Goal: Information Seeking & Learning: Learn about a topic

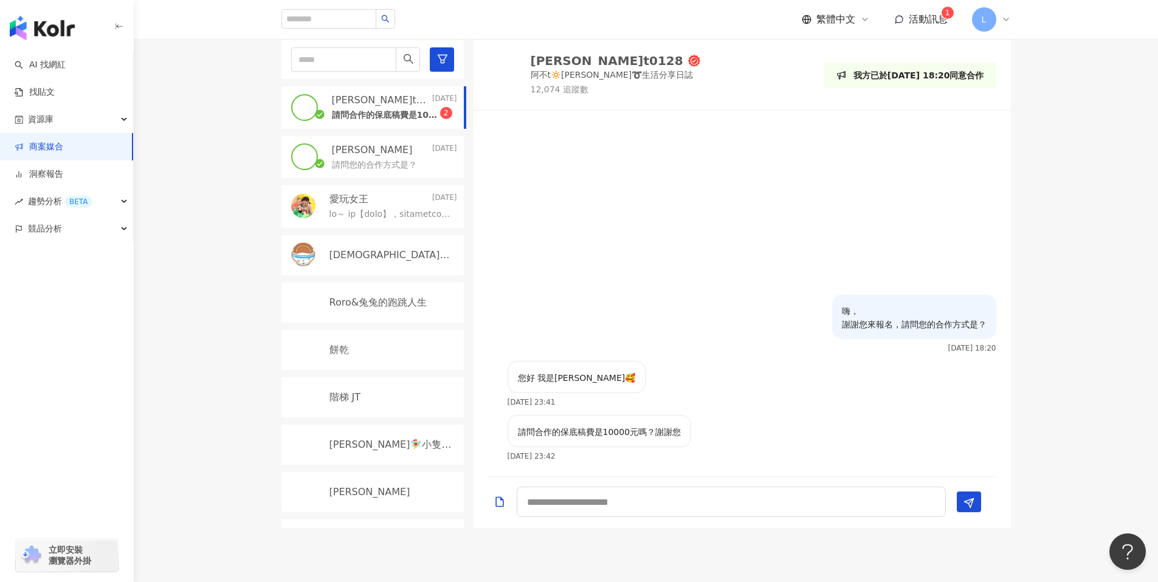
scroll to position [419, 0]
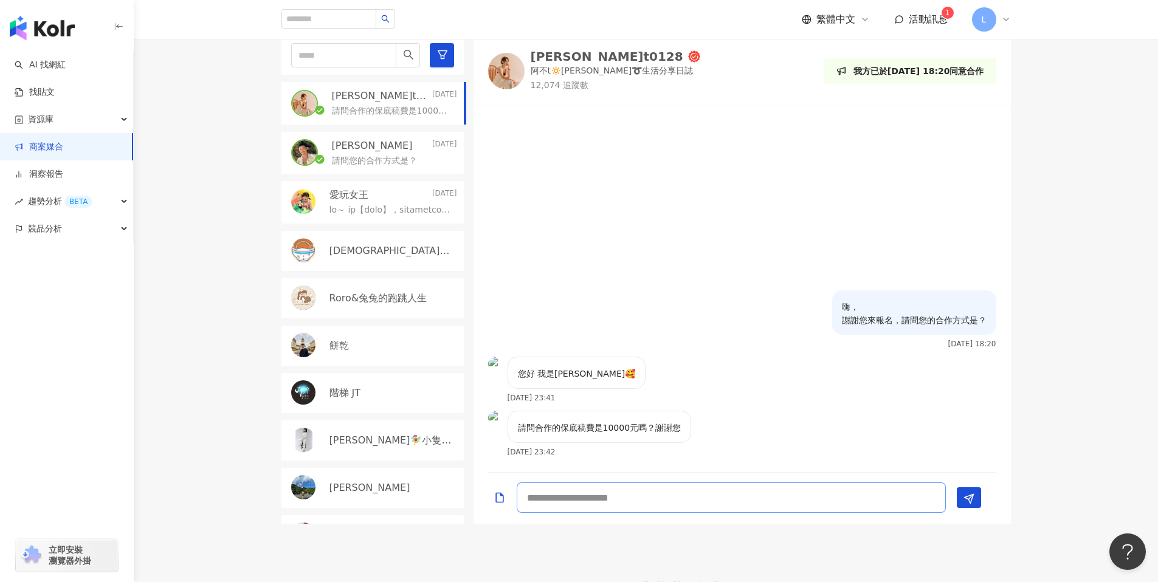
click at [633, 498] on textarea at bounding box center [731, 498] width 429 height 30
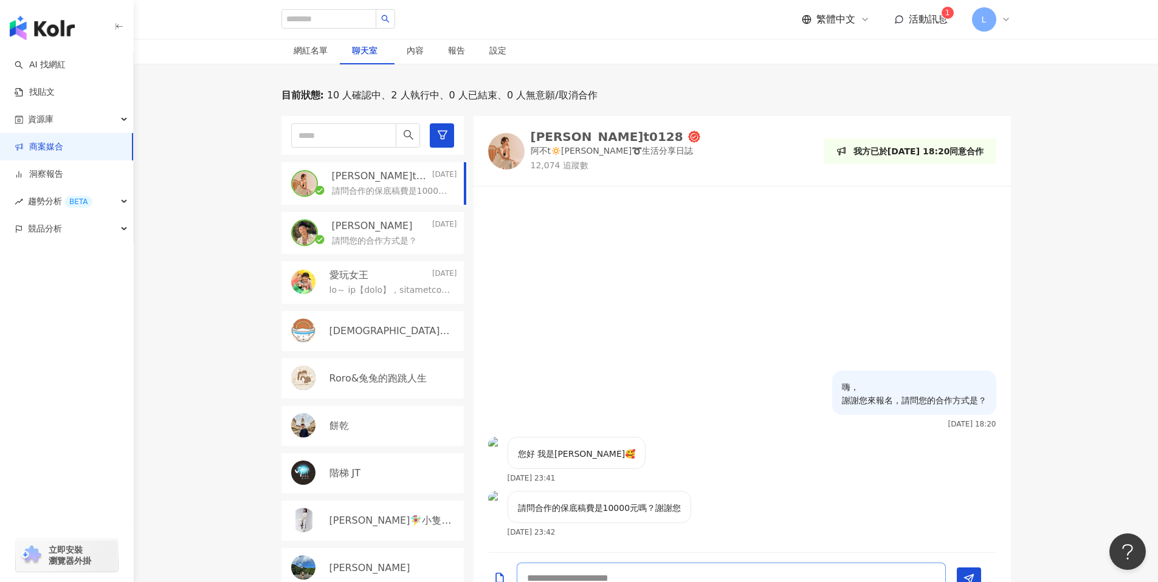
scroll to position [337, 0]
click at [517, 155] on img at bounding box center [506, 153] width 36 height 36
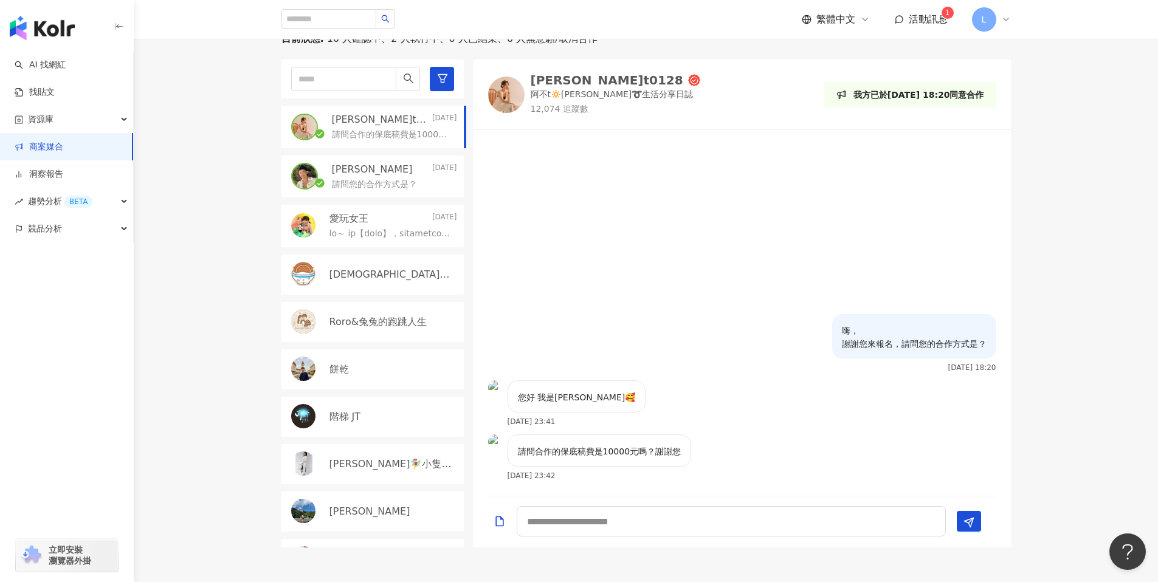
scroll to position [466, 0]
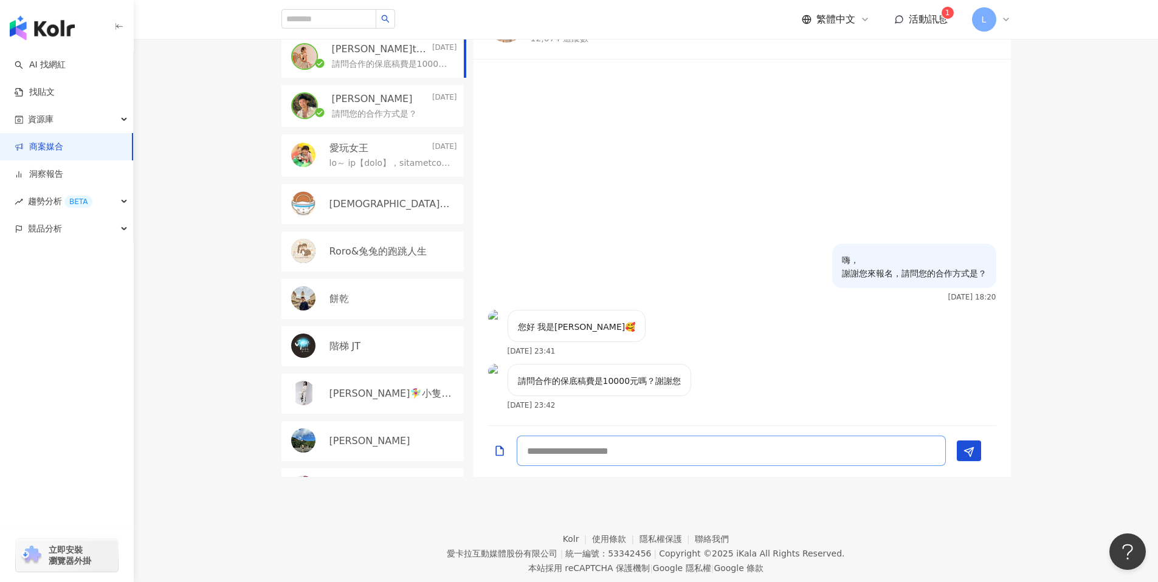
click at [551, 452] on textarea at bounding box center [731, 451] width 429 height 30
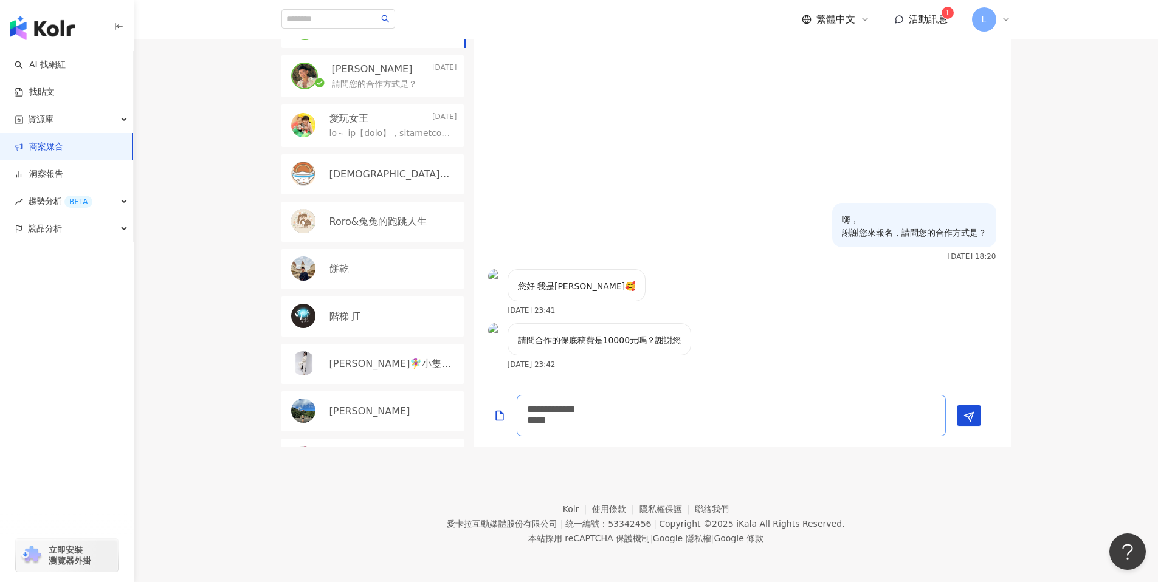
scroll to position [0, 0]
type textarea "**********"
click at [974, 416] on button "Send" at bounding box center [969, 415] width 24 height 21
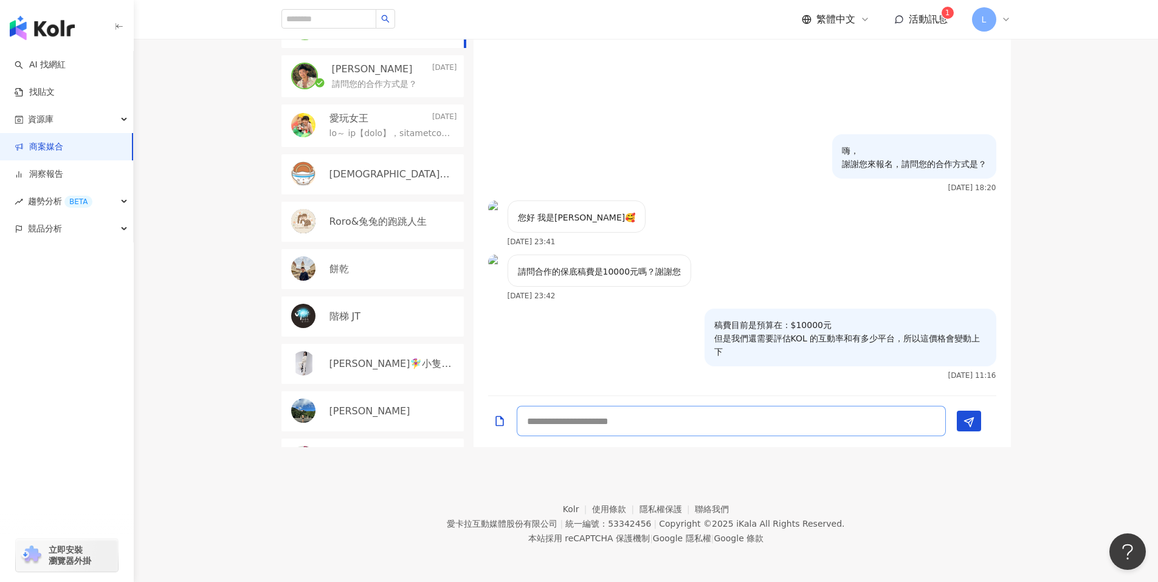
click at [833, 419] on textarea at bounding box center [731, 421] width 429 height 30
type textarea "**********"
click at [978, 425] on button "Send" at bounding box center [969, 421] width 24 height 21
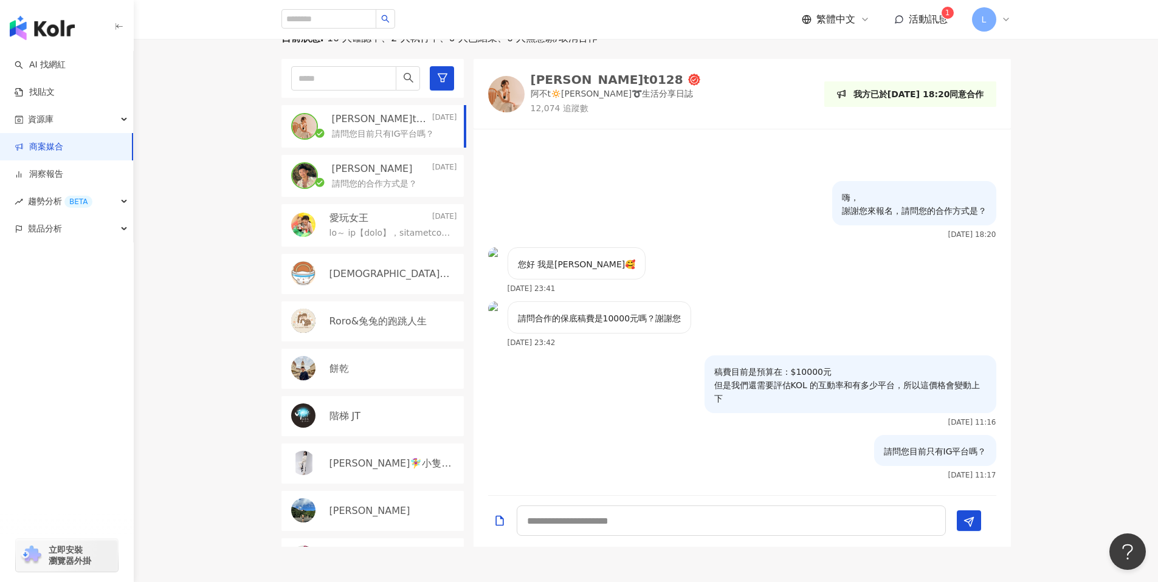
scroll to position [405, 0]
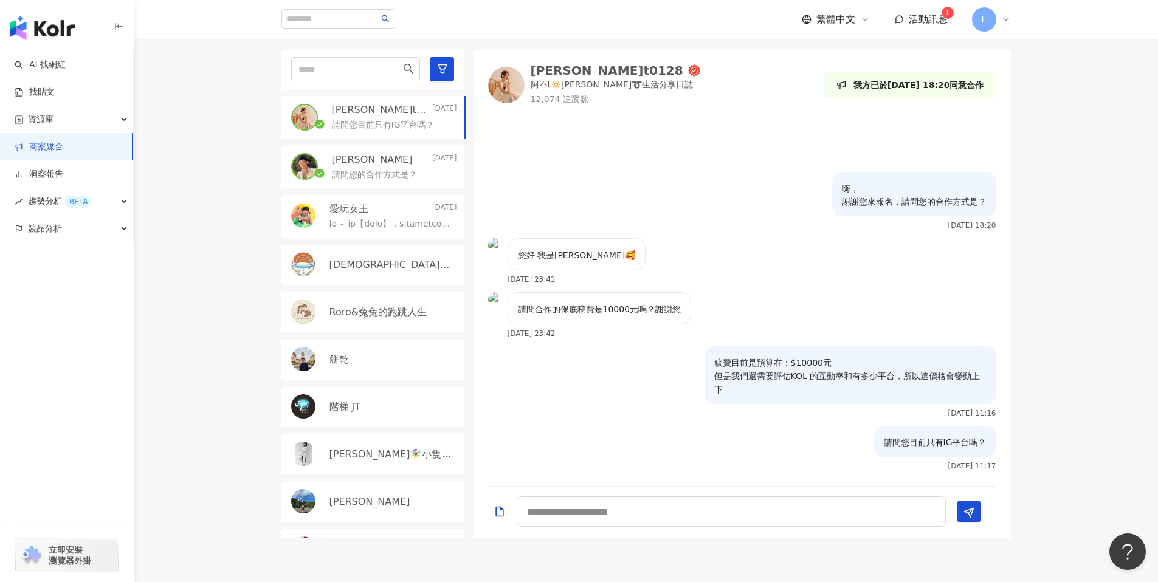
click at [928, 19] on span "活動訊息" at bounding box center [928, 19] width 39 height 12
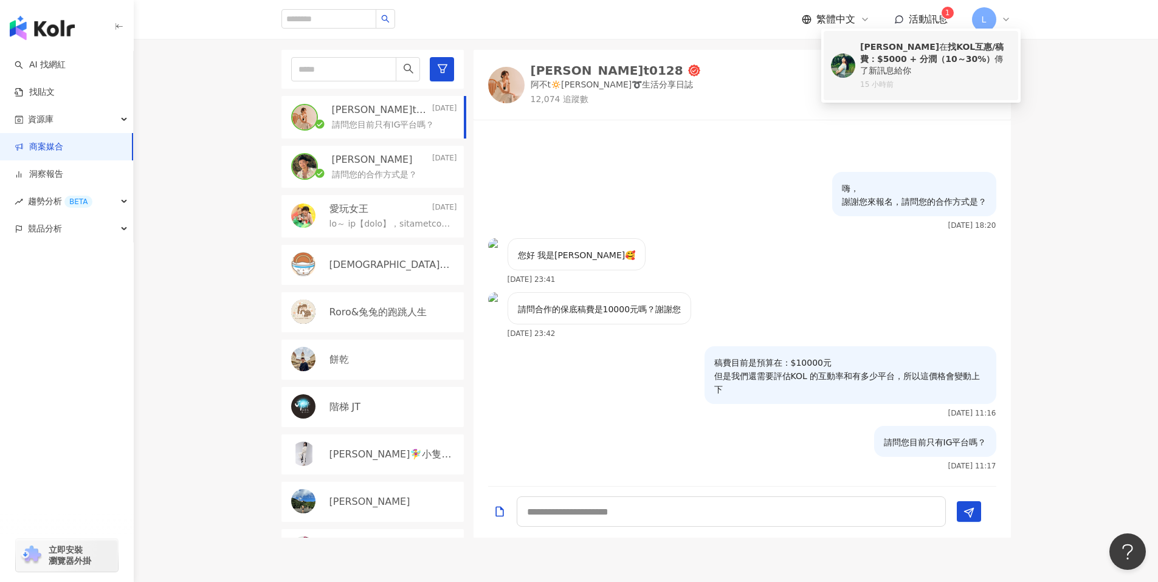
click at [926, 63] on b "找KOL互惠/稿費：$5000 + 分潤（10～30%）" at bounding box center [931, 53] width 143 height 22
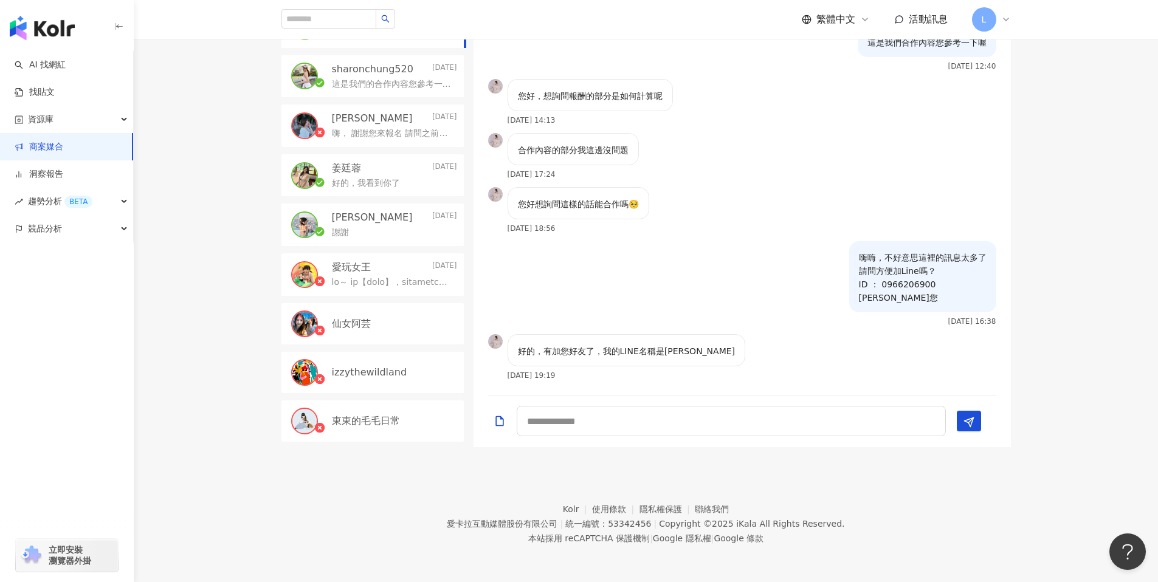
scroll to position [613, 0]
click at [671, 421] on textarea at bounding box center [731, 421] width 429 height 30
type textarea "*********"
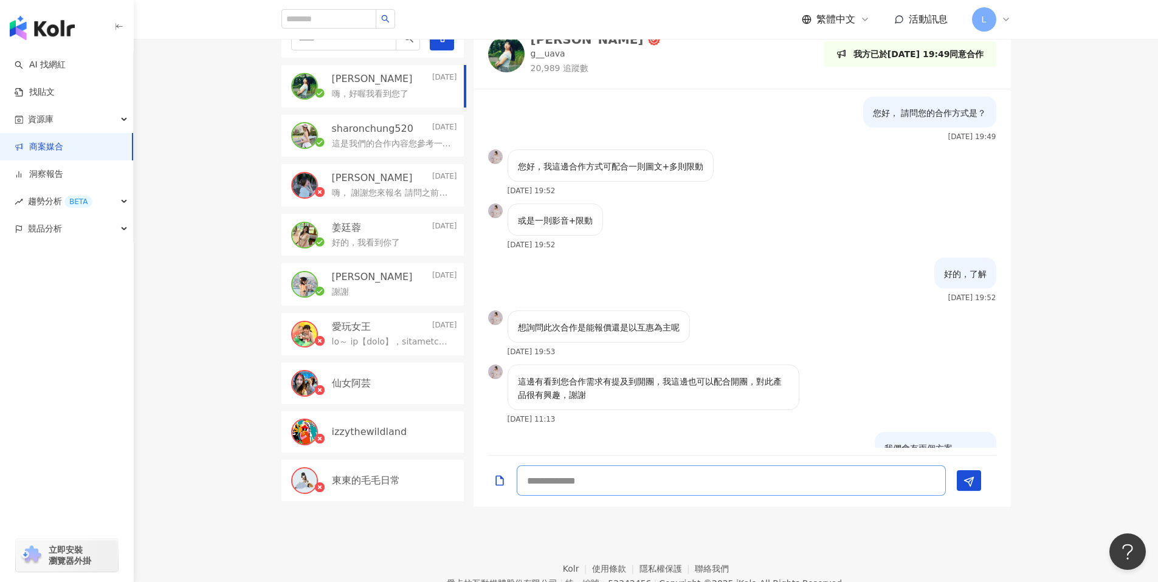
scroll to position [294, 0]
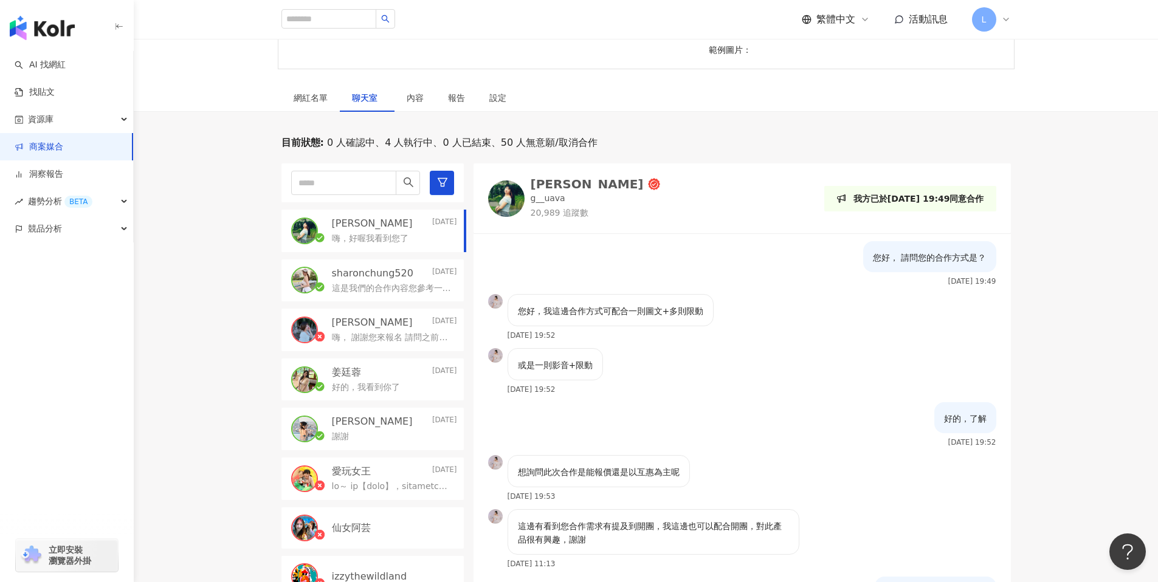
click at [508, 194] on img at bounding box center [506, 199] width 36 height 36
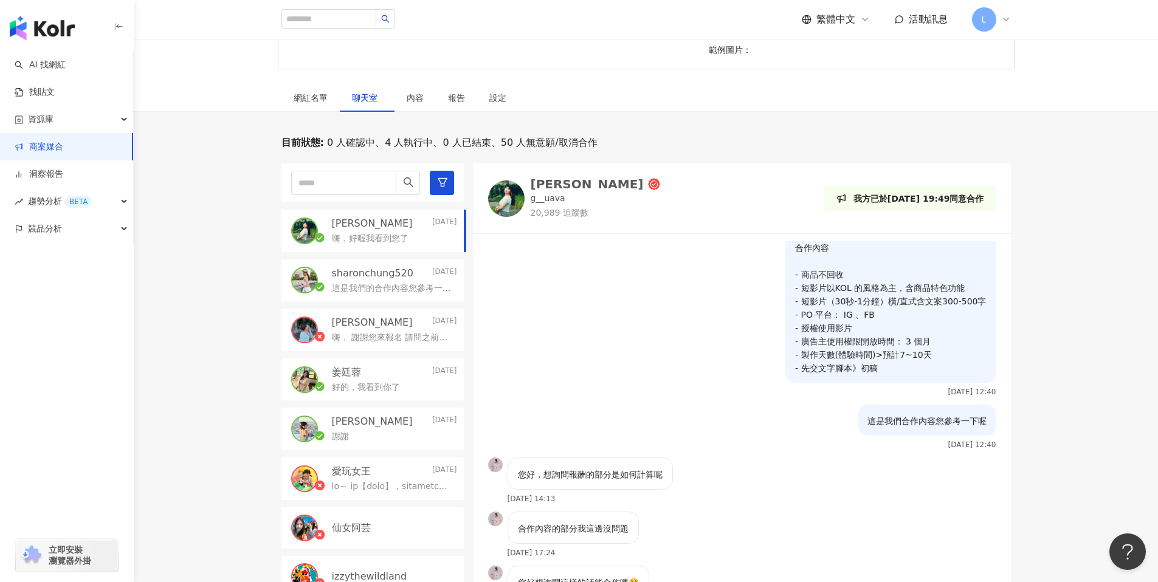
scroll to position [421, 0]
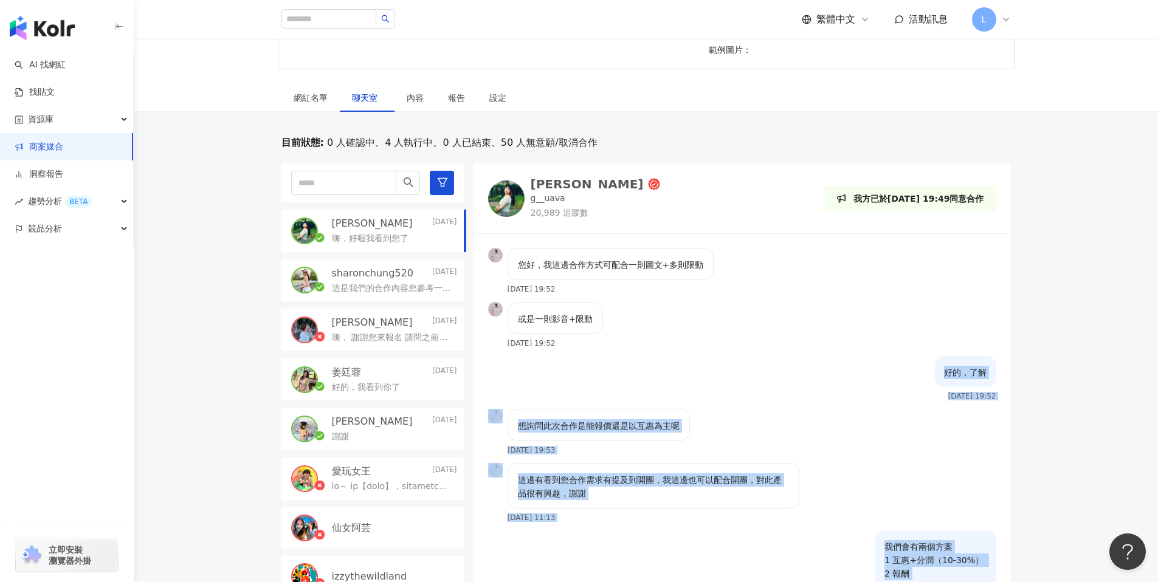
drag, startPoint x: 857, startPoint y: 371, endPoint x: 821, endPoint y: 357, distance: 38.3
click at [821, 357] on div "您好， 請問您的合作方式是？ 2025/8/25 19:49 您好，我這邊合作方式可配合一則圖文+多則限動 2025/8/25 19:52 或是一則影音+限動…" at bounding box center [742, 416] width 537 height 351
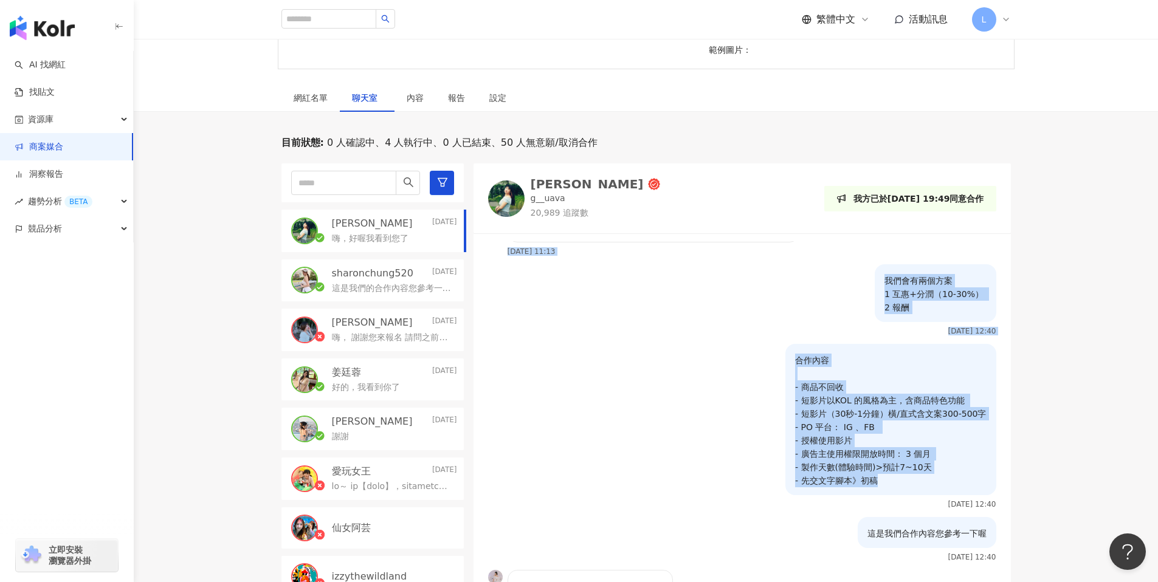
scroll to position [424, 0]
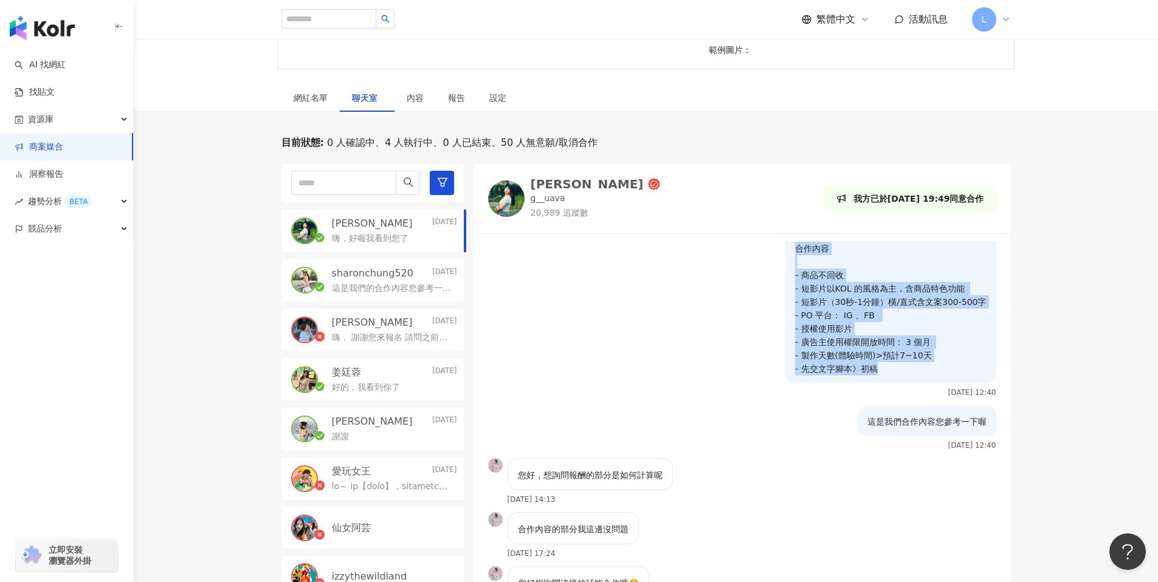
click at [1136, 380] on div "目前狀態 : 0 人確認中、4 人執行中、0 人已結束、50 人無意願/取消合作 波波愛麗絲 Today 嗨，好喔我看到您了 sharonchung520 2…" at bounding box center [646, 394] width 1024 height 516
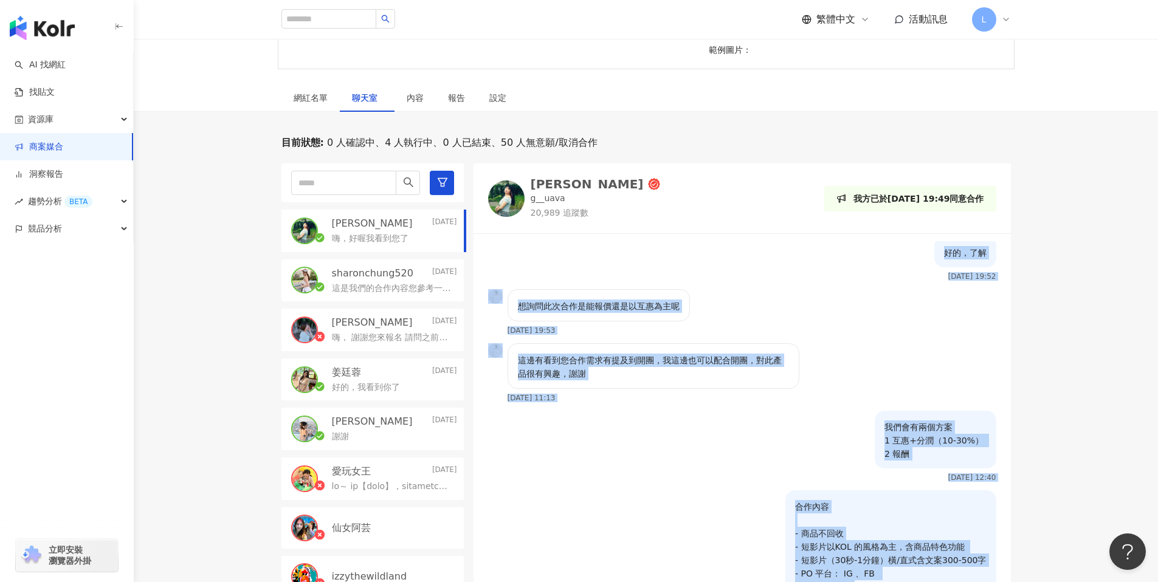
scroll to position [0, 0]
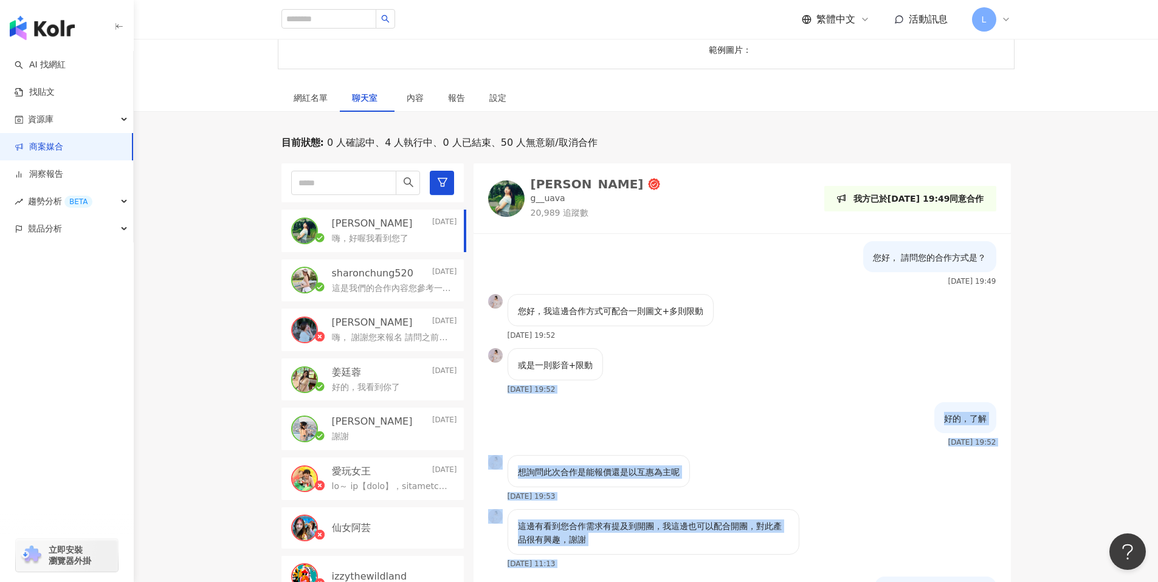
drag, startPoint x: 888, startPoint y: 369, endPoint x: 820, endPoint y: 364, distance: 68.3
click at [820, 364] on div "您好， 請問您的合作方式是？ 2025/8/25 19:49 您好，我這邊合作方式可配合一則圖文+多則限動 2025/8/25 19:52 或是一則影音+限動…" at bounding box center [742, 416] width 537 height 351
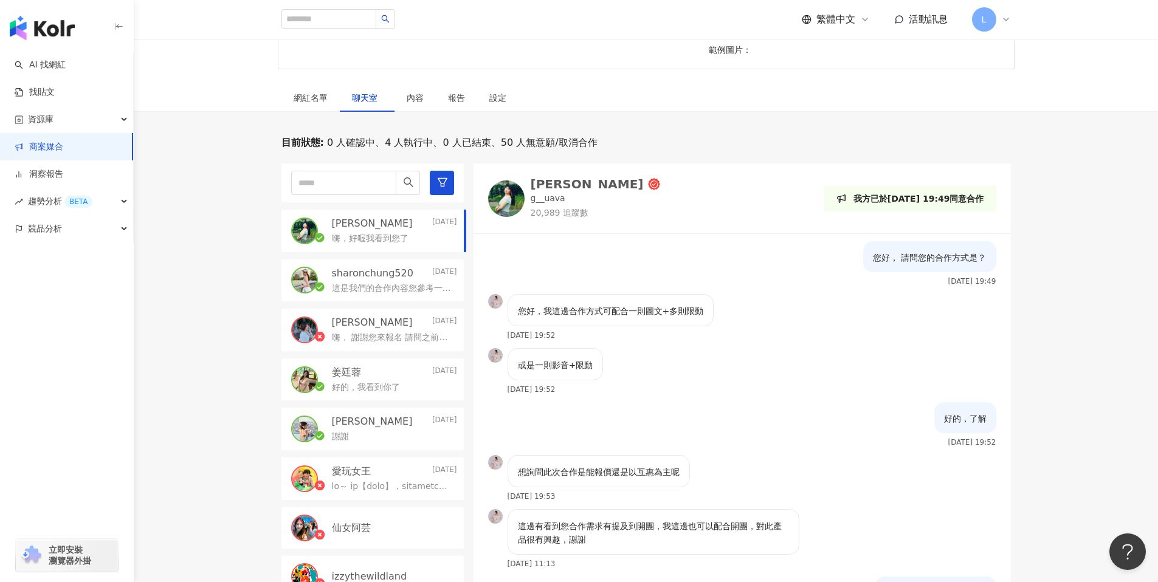
drag, startPoint x: 872, startPoint y: 432, endPoint x: 870, endPoint y: 439, distance: 7.5
click at [870, 439] on div "好的，了解 2025/8/25 19:52" at bounding box center [742, 428] width 537 height 53
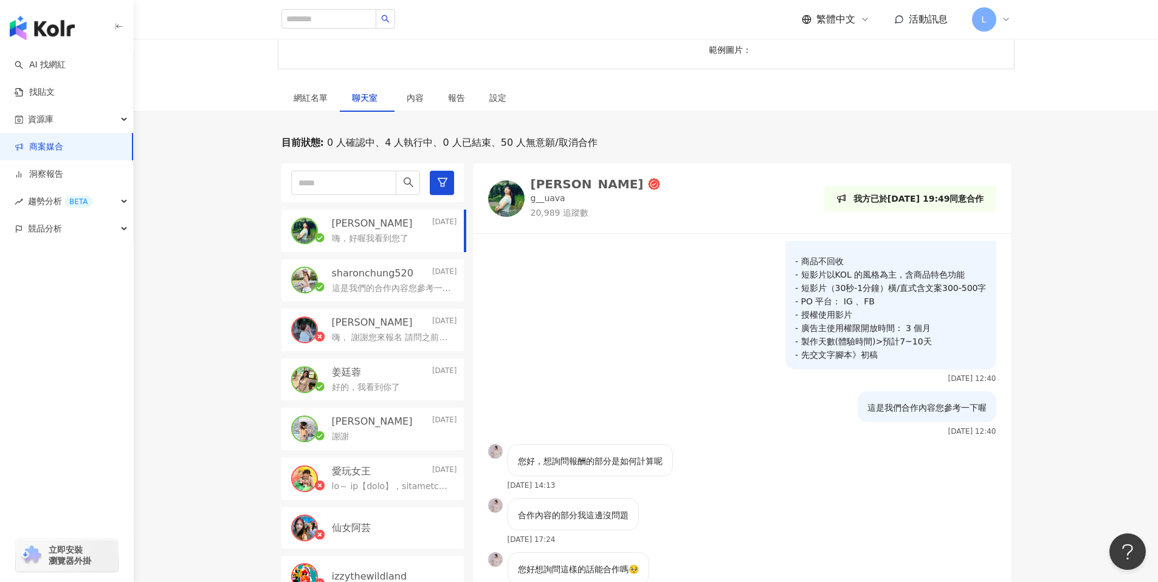
scroll to position [299, 0]
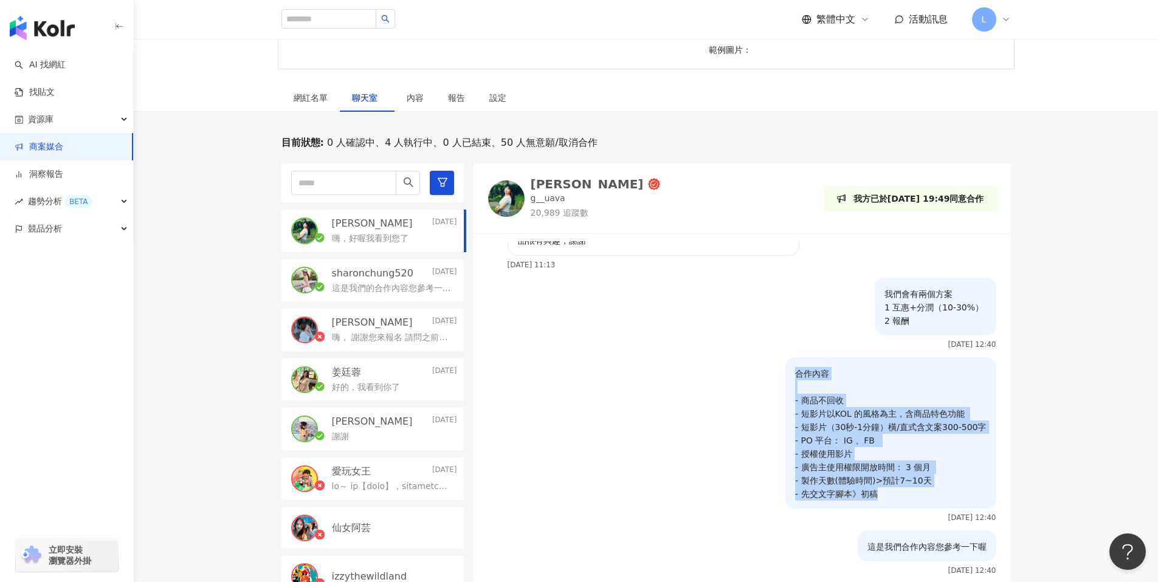
drag, startPoint x: 787, startPoint y: 372, endPoint x: 884, endPoint y: 496, distance: 157.6
click at [884, 496] on div "合作內容 - 商品不回收 - 短影片以KOL 的風格為主，含商品特色功能 - 短影片（30秒-1分鐘）橫/直式含文案300-500字 - PO 平台： IG …" at bounding box center [890, 432] width 211 height 151
copy p "合作內容 - 商品不回收 - 短影片以KOL 的風格為主，含商品特色功能 - 短影片（30秒-1分鐘）橫/直式含文案300-500字 - PO 平台： IG …"
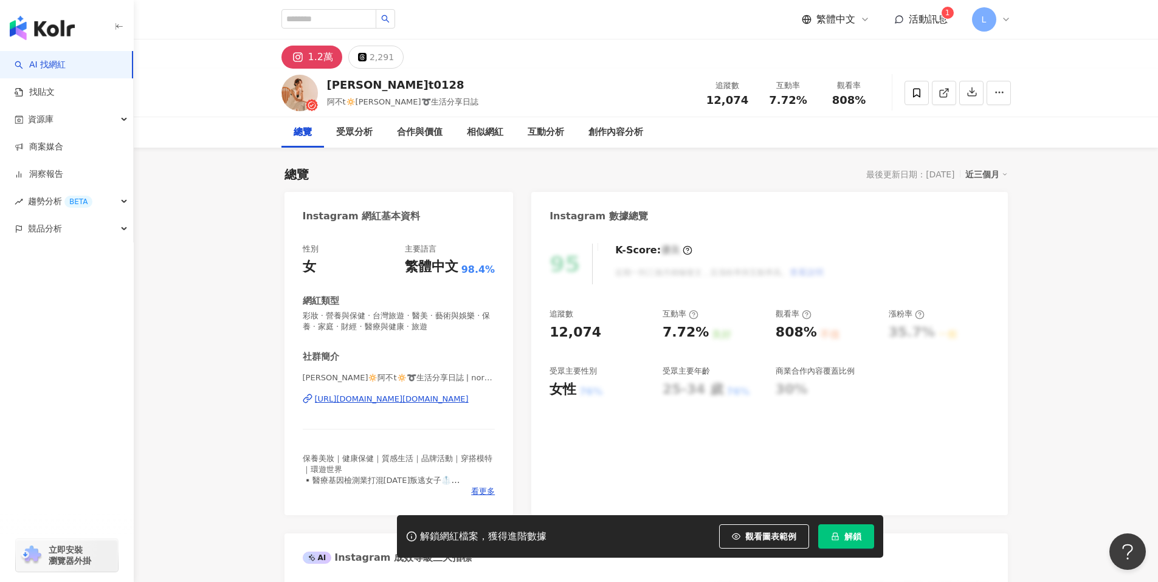
click at [464, 396] on div "https://www.instagram.com/nora_abu.t0128/" at bounding box center [392, 399] width 154 height 11
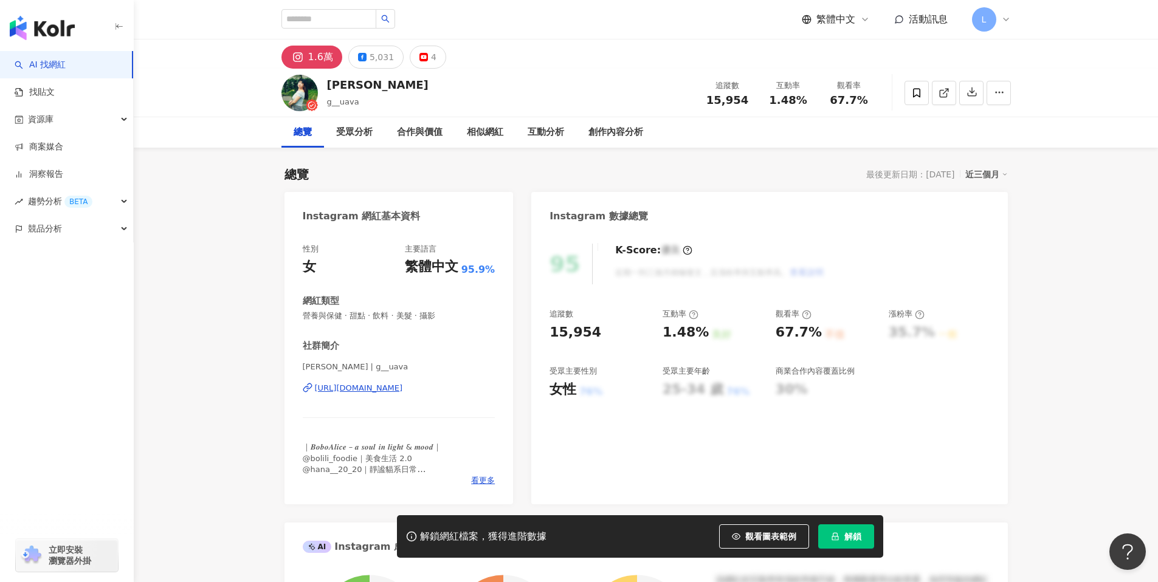
click at [383, 387] on div "[URL][DOMAIN_NAME]" at bounding box center [359, 388] width 88 height 11
click at [371, 55] on div "5,031" at bounding box center [382, 57] width 24 height 17
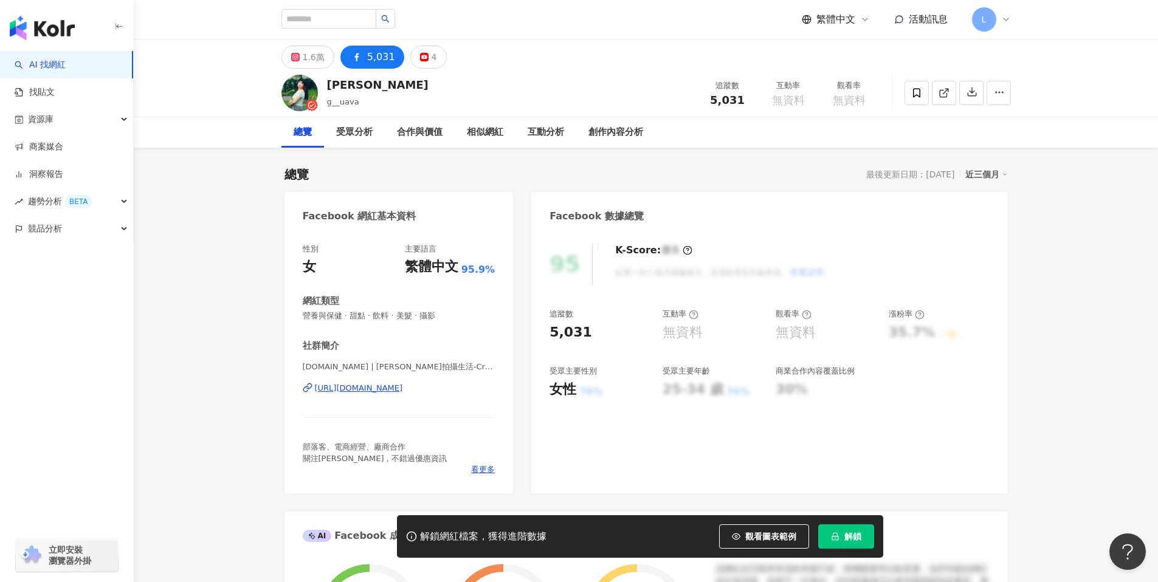
click at [403, 387] on div "https://www.facebook.com/430771370747959" at bounding box center [359, 388] width 88 height 11
click at [432, 57] on div "4" at bounding box center [434, 57] width 5 height 17
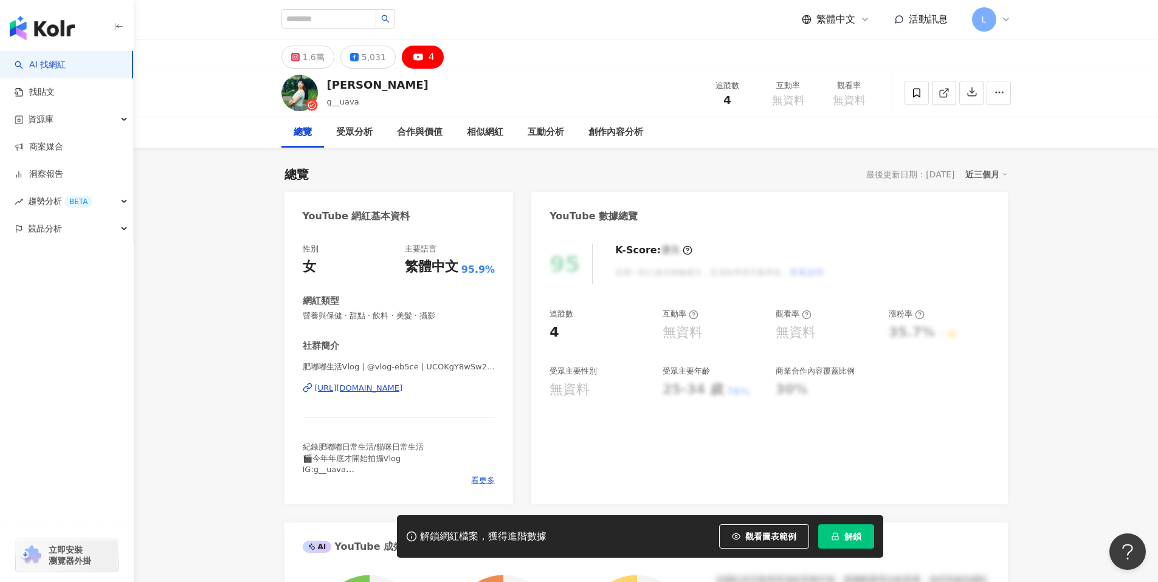
click at [403, 383] on div "https://www.youtube.com/channel/UCOKgY8wSw2bZu2zgPv25-XQ" at bounding box center [359, 388] width 88 height 11
click at [403, 390] on div "https://www.youtube.com/channel/UCOKgY8wSw2bZu2zgPv25-XQ" at bounding box center [359, 388] width 88 height 11
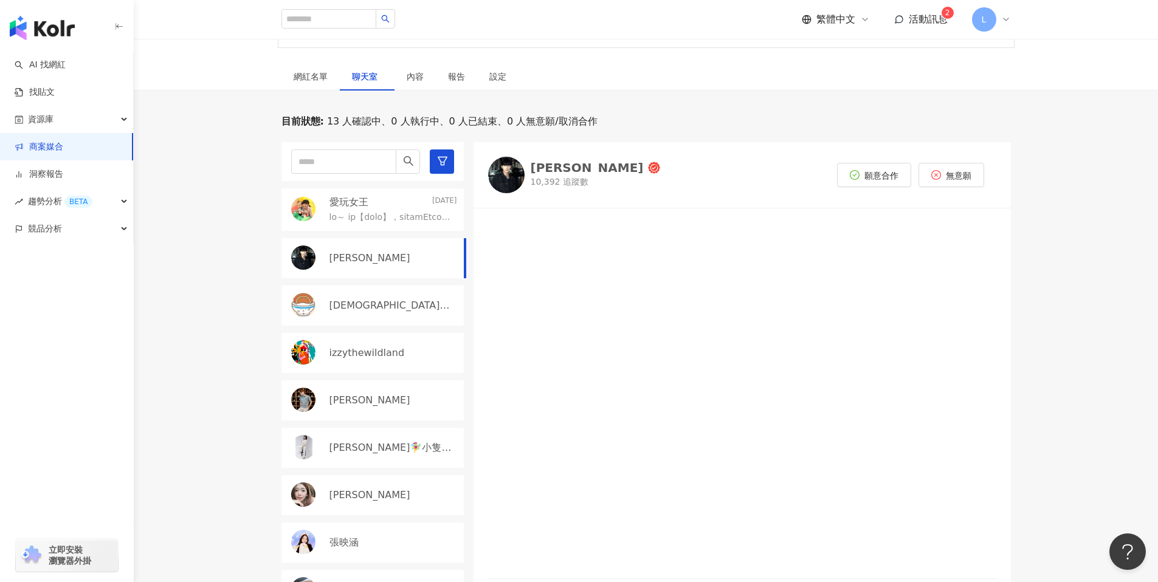
click at [37, 143] on link "商案媒合" at bounding box center [39, 147] width 49 height 12
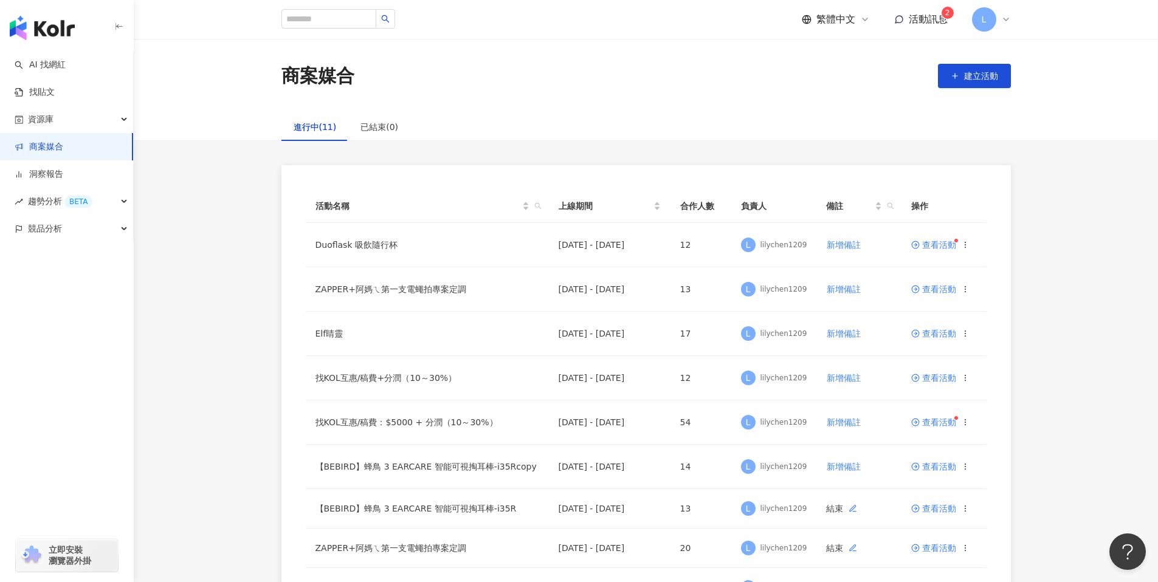
click at [925, 17] on span "活動訊息" at bounding box center [928, 19] width 39 height 12
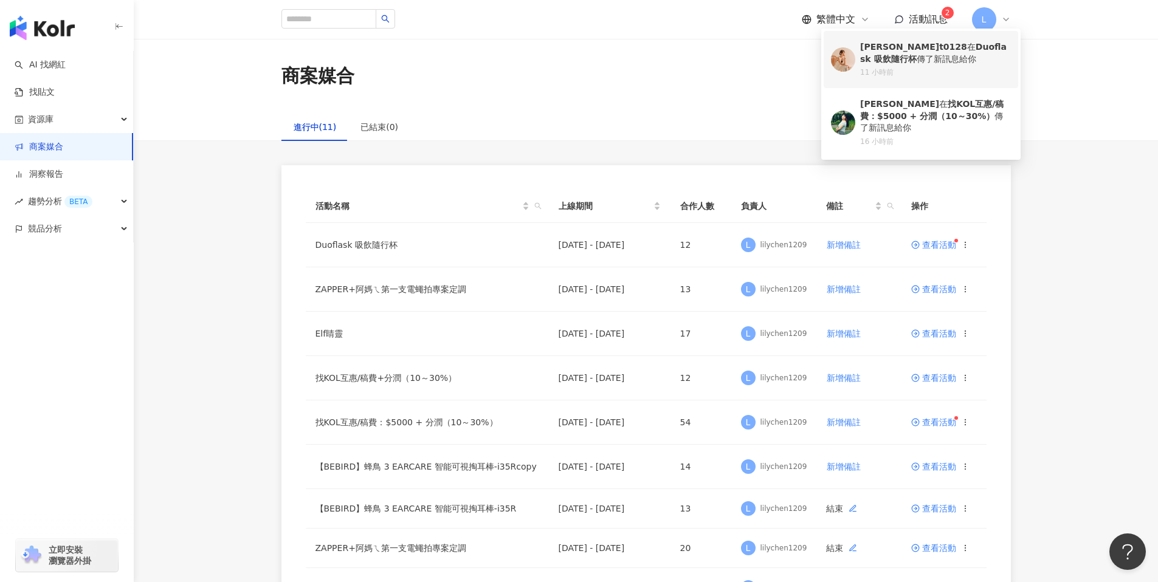
click at [919, 48] on b "nora_abu.t0128" at bounding box center [913, 47] width 107 height 10
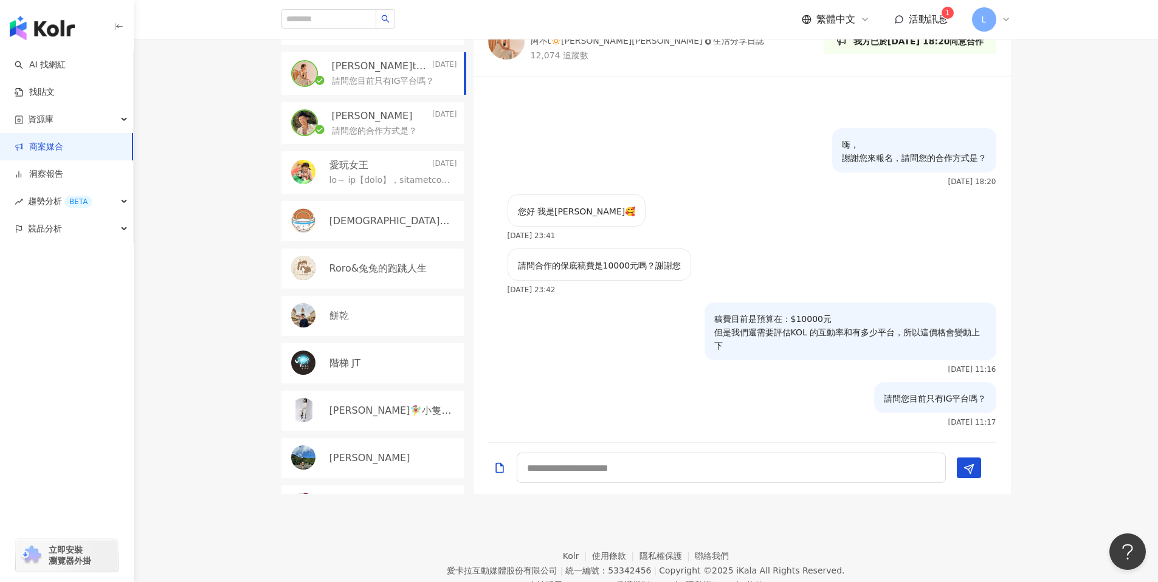
scroll to position [496, 0]
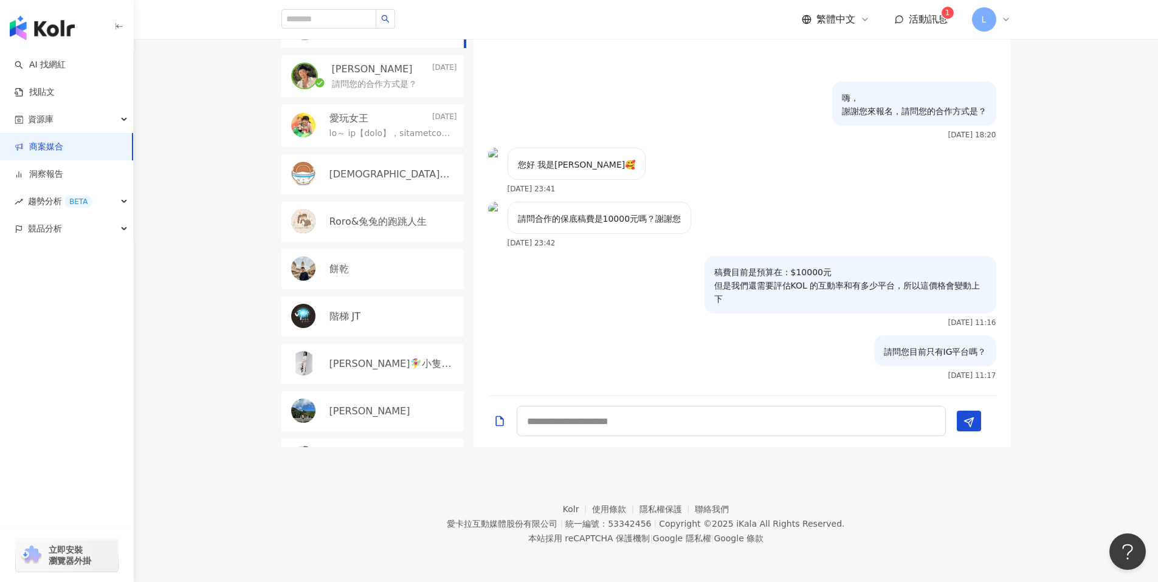
click at [63, 145] on link "商案媒合" at bounding box center [39, 147] width 49 height 12
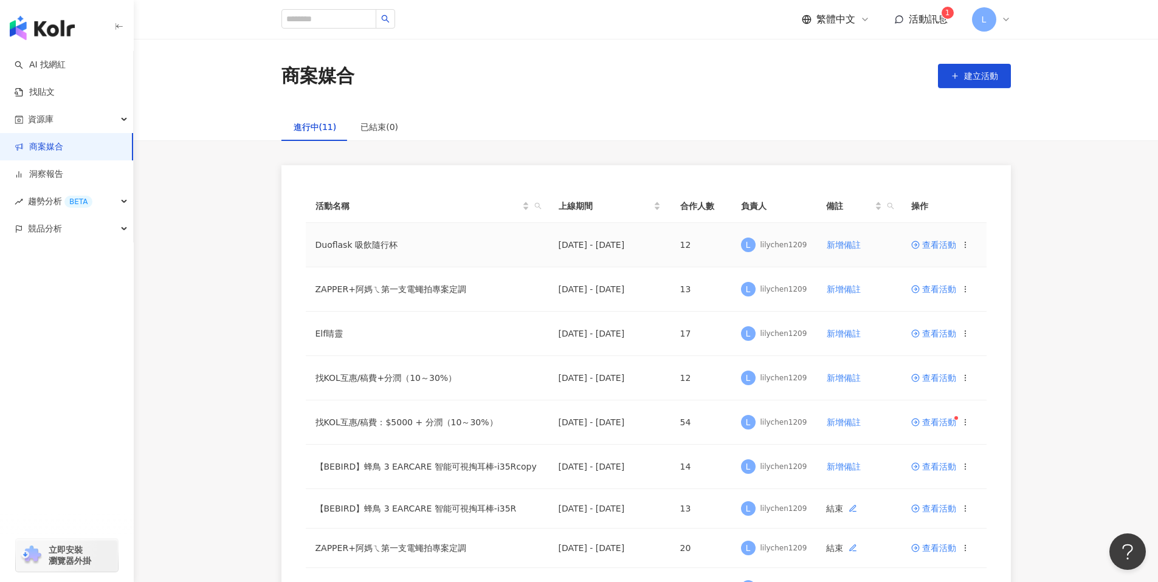
click at [928, 242] on span "查看活動" at bounding box center [933, 245] width 45 height 9
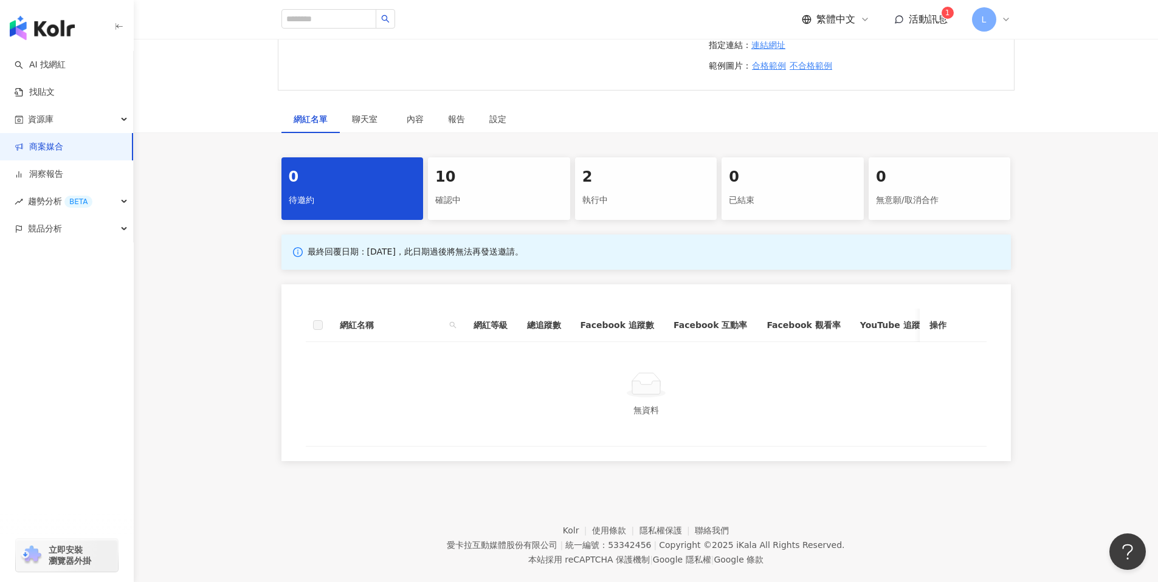
scroll to position [295, 0]
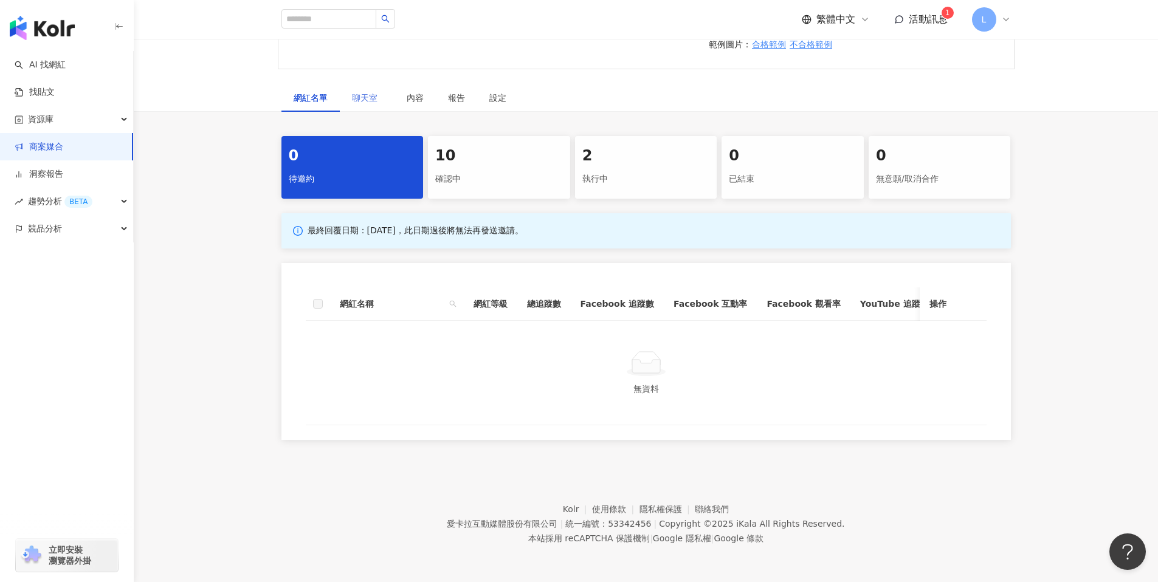
click at [347, 86] on div "聊天室" at bounding box center [367, 98] width 55 height 28
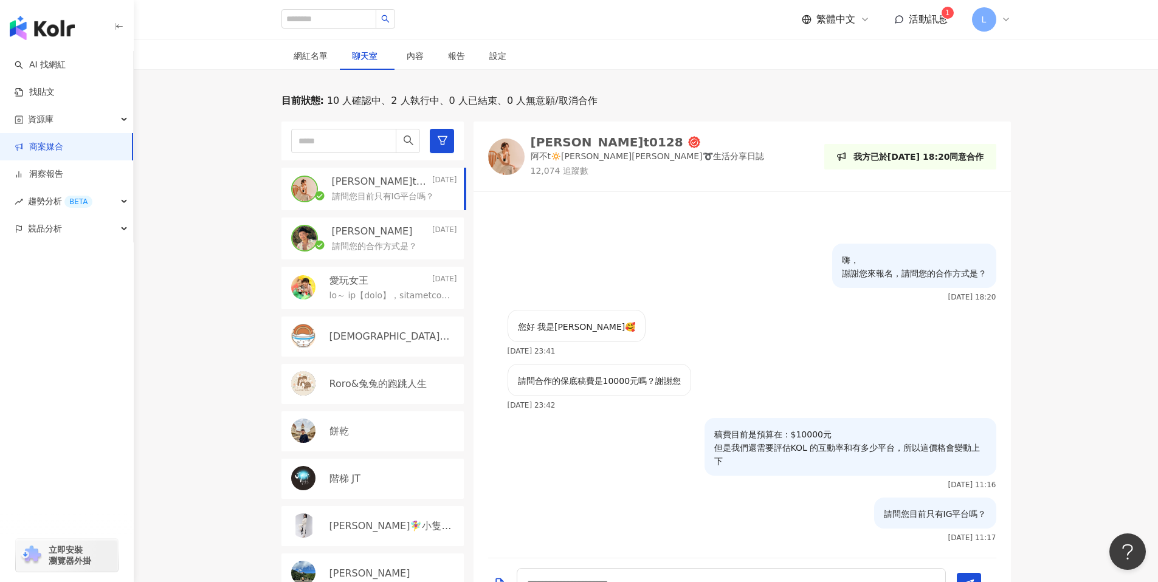
scroll to position [382, 0]
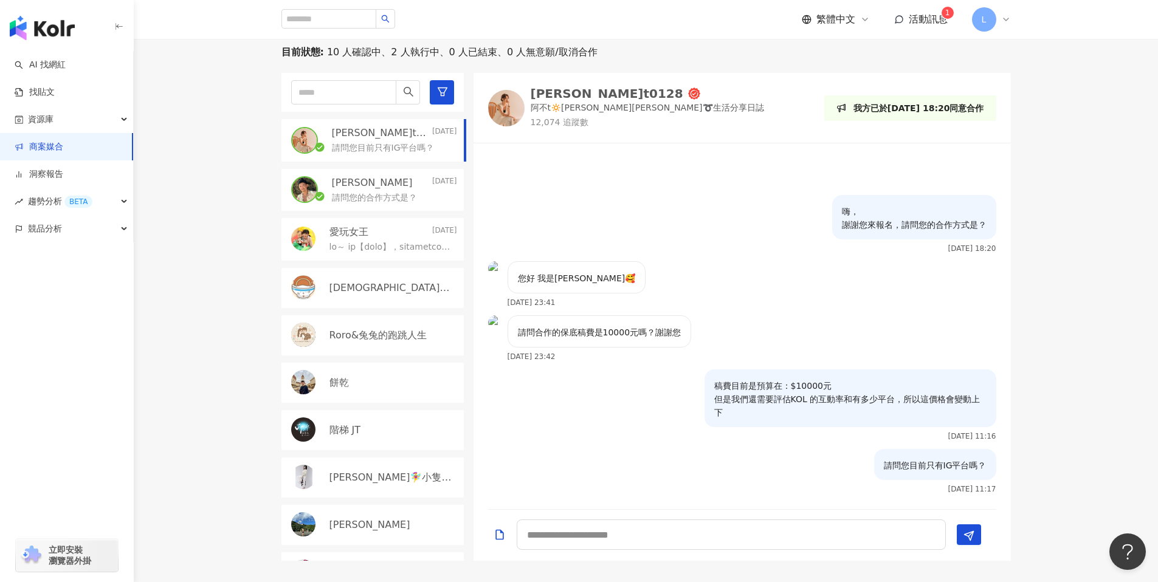
click at [365, 201] on p "請問您的合作方式是？" at bounding box center [374, 198] width 85 height 12
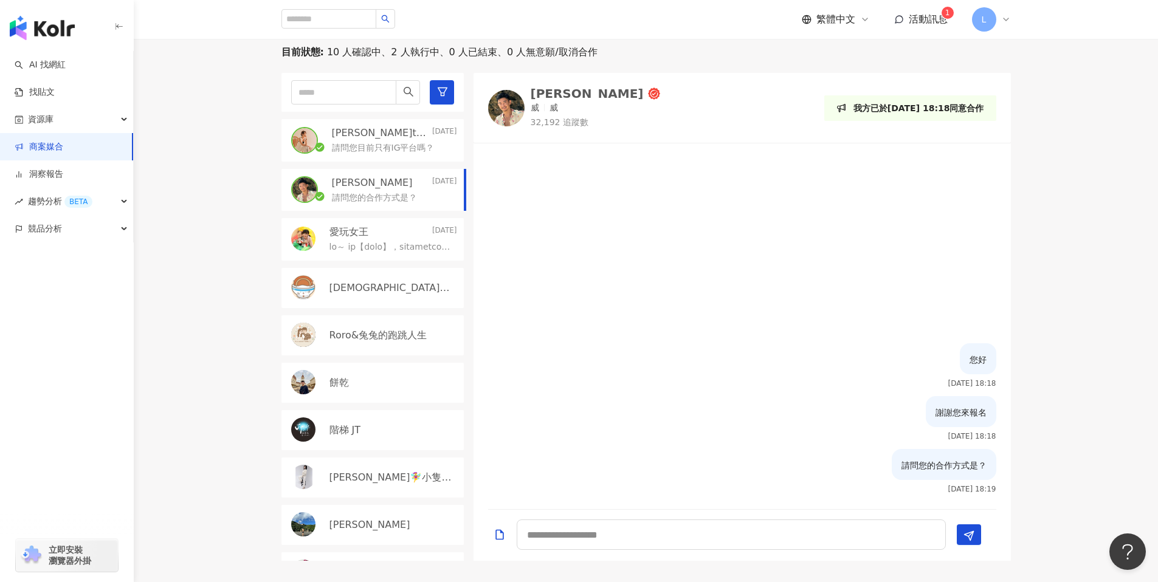
click at [405, 242] on p at bounding box center [390, 247] width 123 height 12
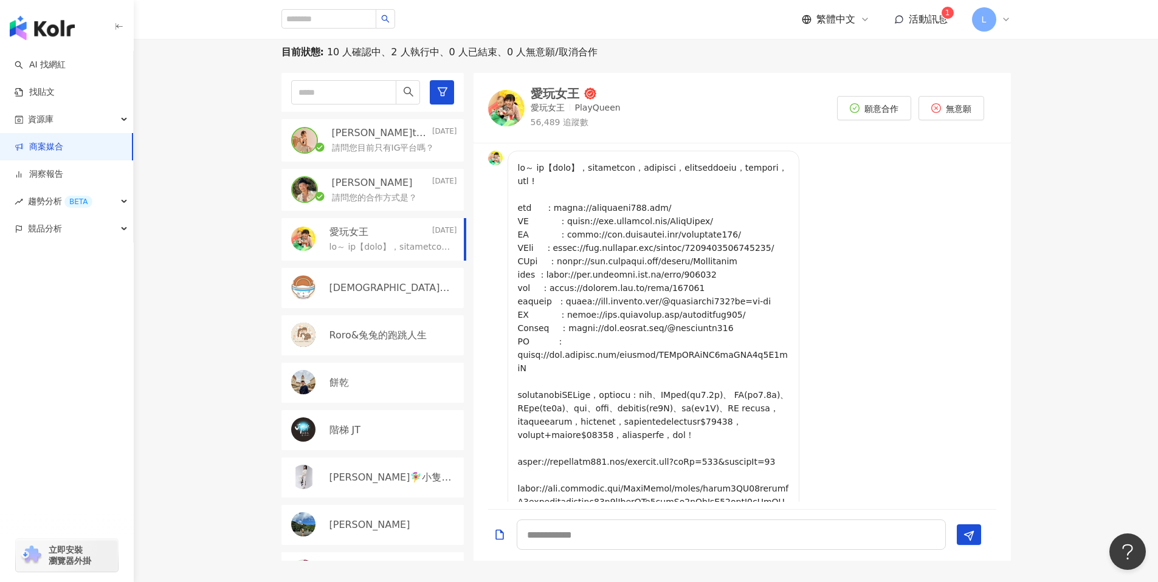
click at [940, 21] on span "活動訊息" at bounding box center [928, 19] width 39 height 12
click at [939, 25] on span "活動訊息 1" at bounding box center [928, 19] width 39 height 13
click at [910, 18] on span "活動訊息" at bounding box center [928, 19] width 39 height 12
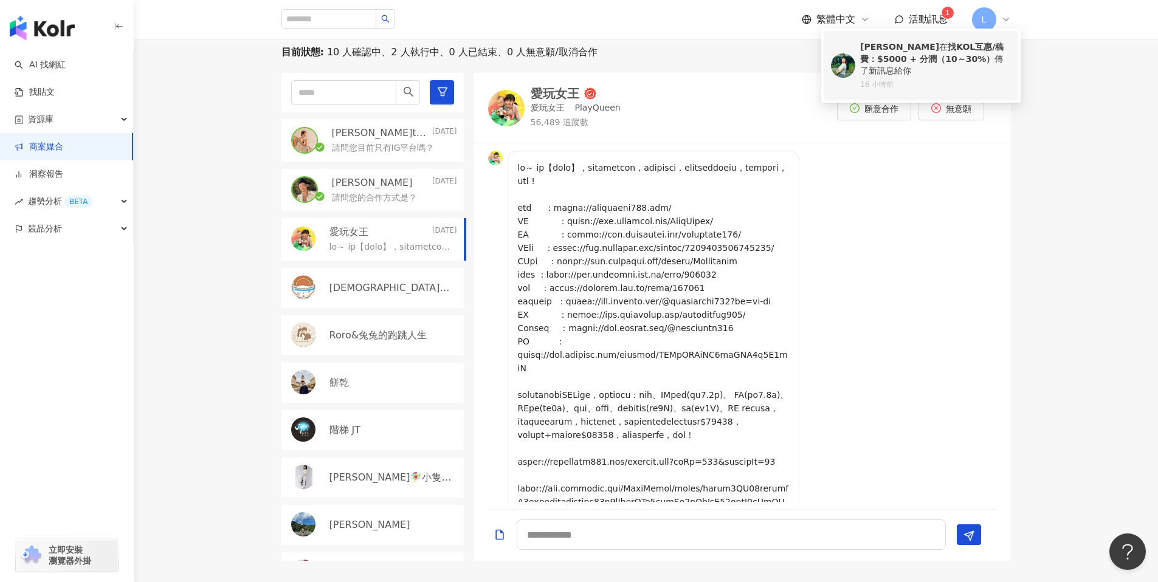
click at [943, 66] on div "波波愛麗絲 在 找KOL互惠/稿費：$5000 + 分潤（10～30%） 傳了新訊息給你 16 小時前" at bounding box center [935, 65] width 151 height 49
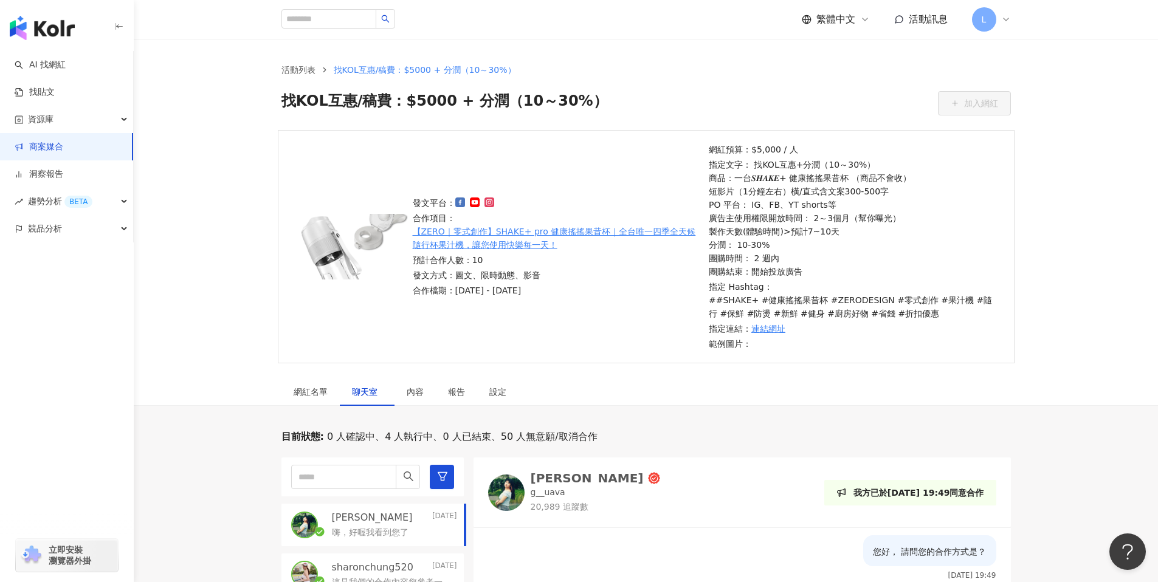
click at [63, 148] on link "商案媒合" at bounding box center [39, 147] width 49 height 12
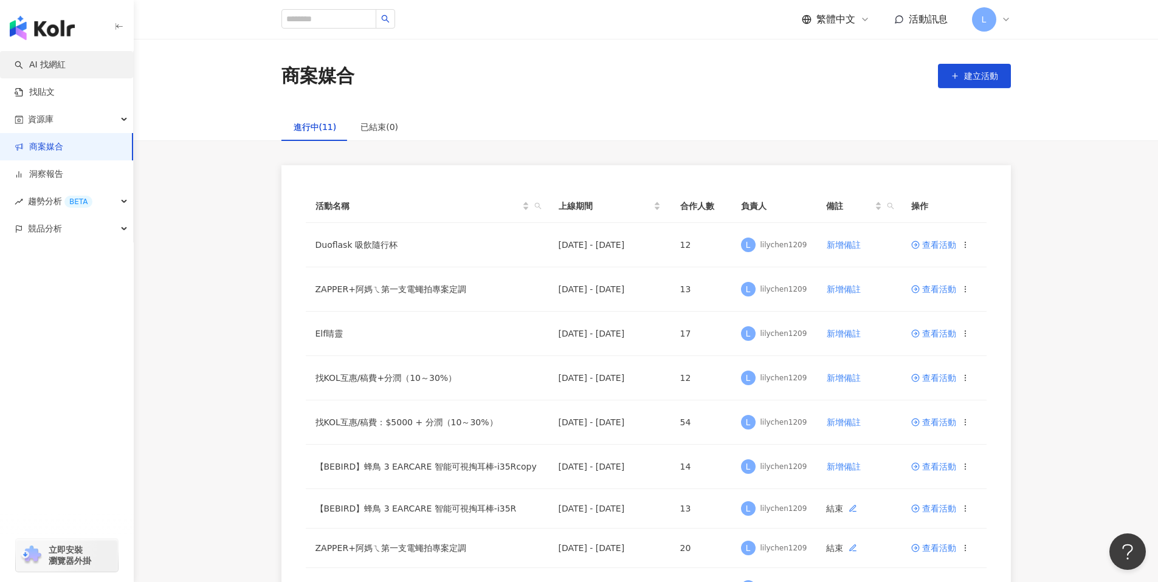
click at [63, 64] on link "AI 找網紅" at bounding box center [40, 65] width 51 height 12
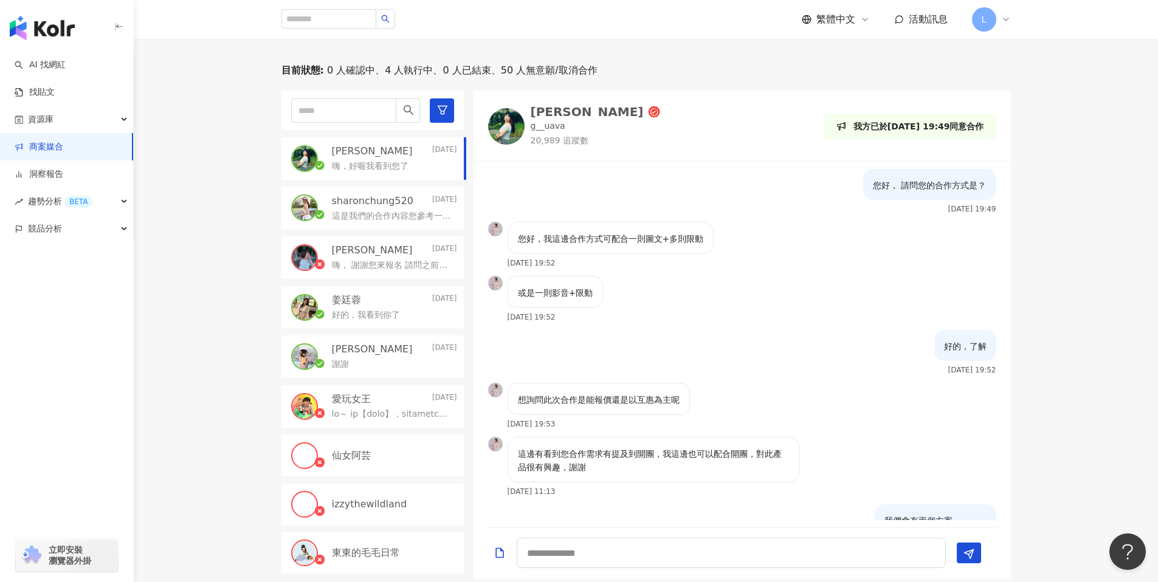
scroll to position [374, 0]
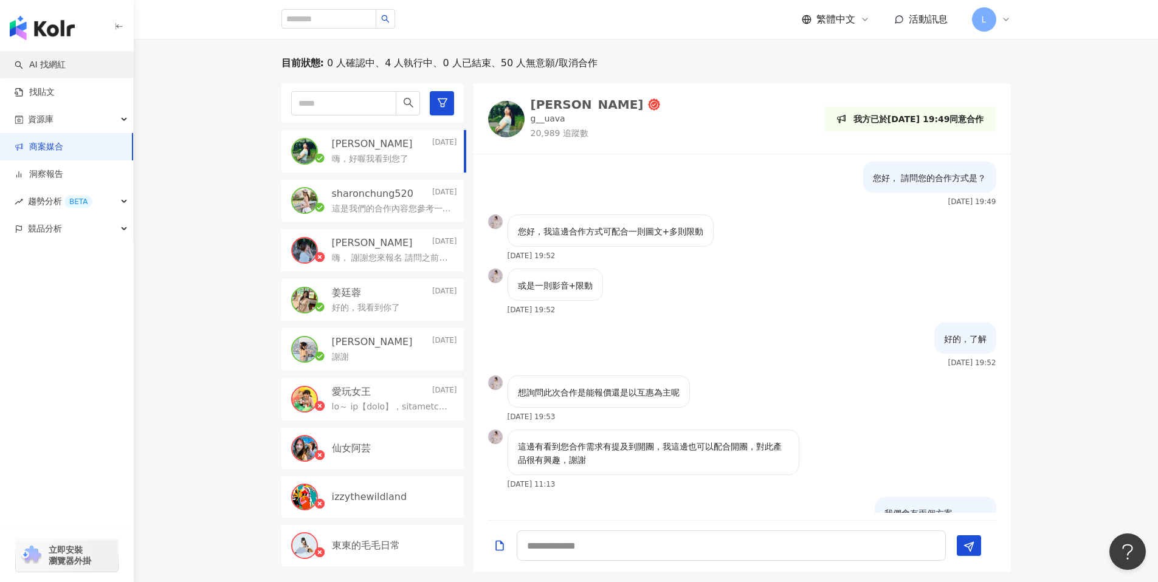
click at [66, 65] on link "AI 找網紅" at bounding box center [40, 65] width 51 height 12
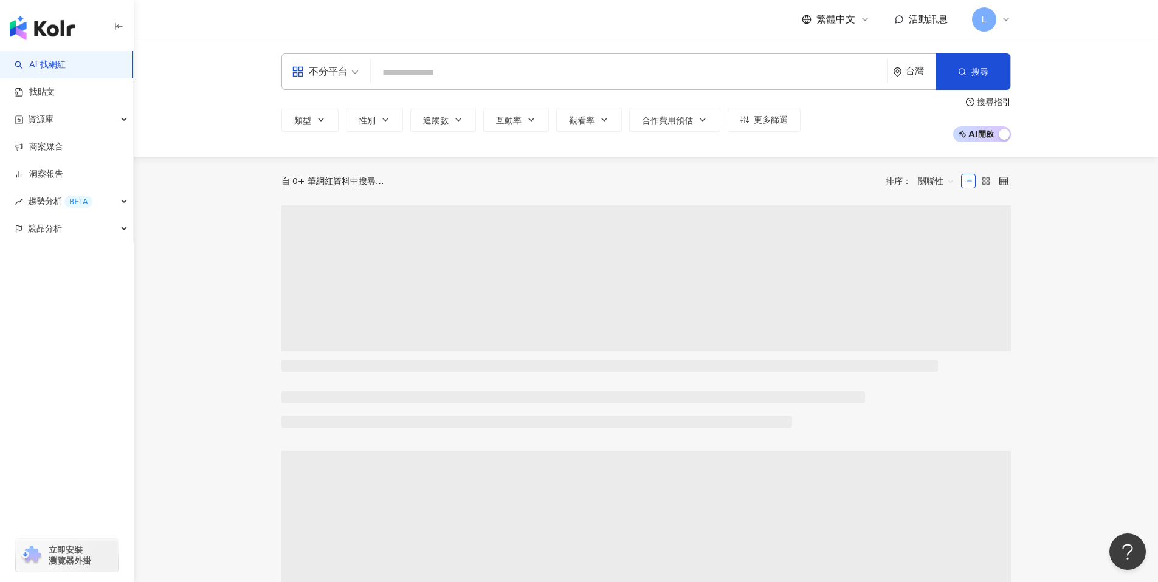
click at [475, 54] on div "不分平台 台灣 搜尋" at bounding box center [646, 71] width 730 height 36
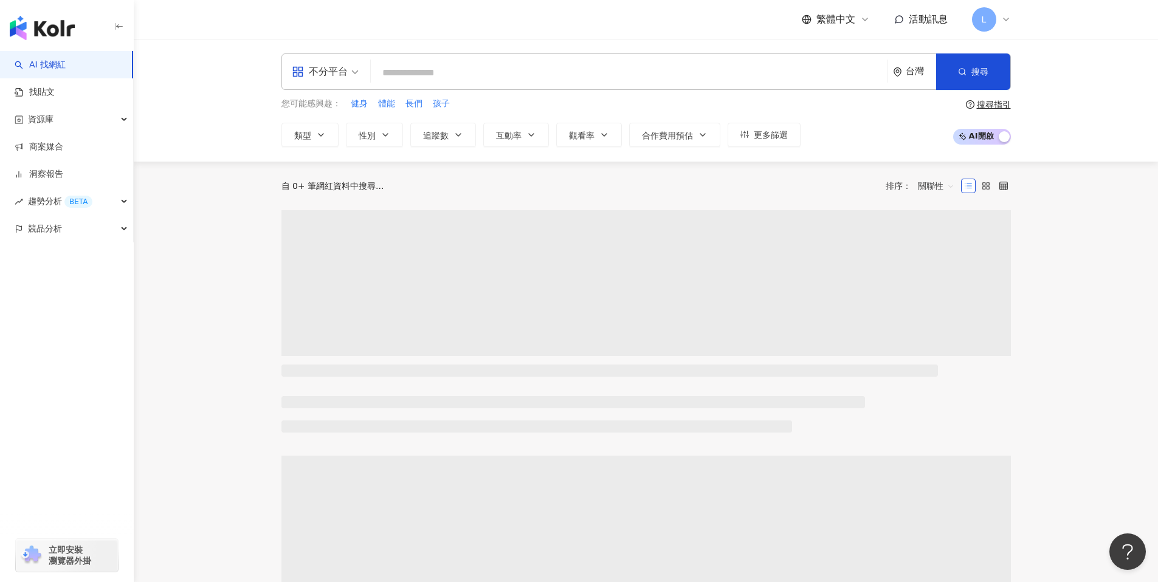
click at [452, 69] on input "search" at bounding box center [629, 72] width 507 height 23
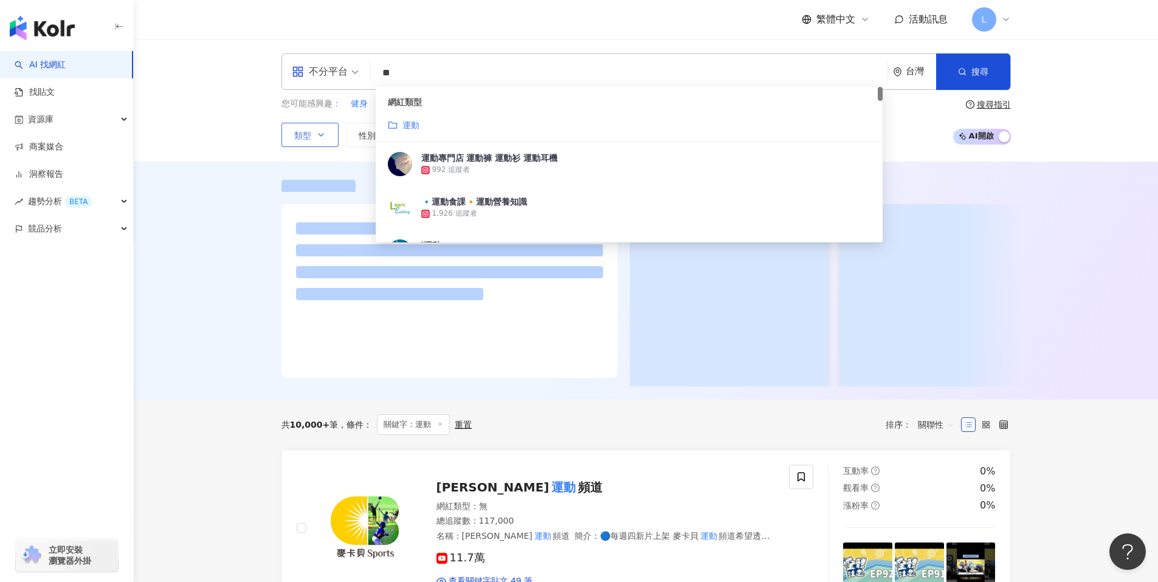
type input "**"
click at [296, 136] on span "類型" at bounding box center [302, 136] width 17 height 10
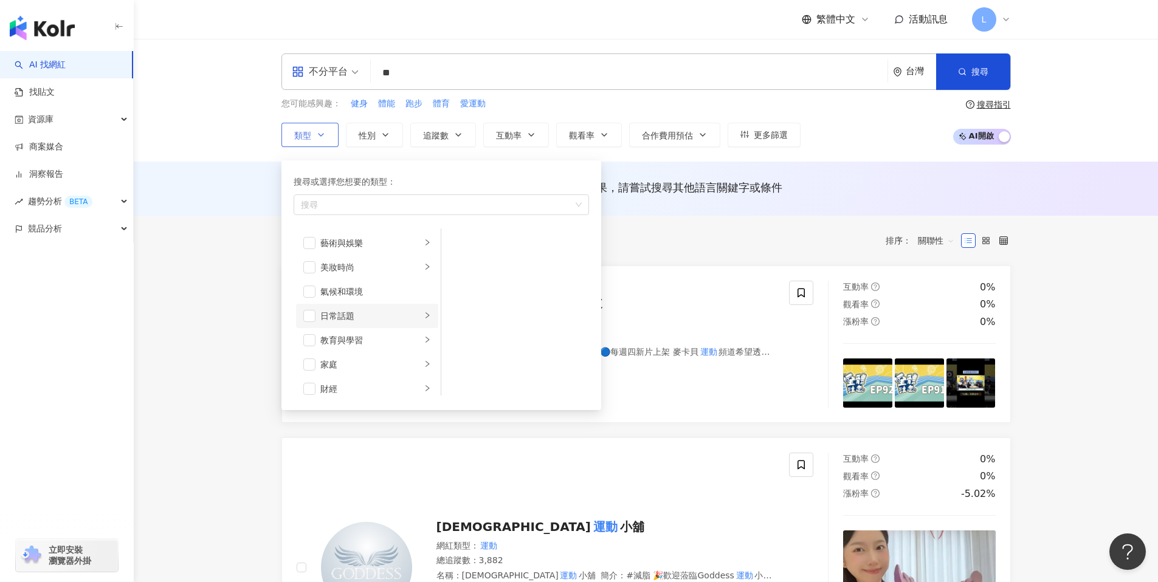
click at [353, 316] on div "日常話題" at bounding box center [370, 315] width 101 height 13
click at [309, 315] on span "button" at bounding box center [309, 316] width 12 height 12
click at [297, 339] on li "教育與學習" at bounding box center [367, 340] width 142 height 24
click at [306, 339] on span "button" at bounding box center [309, 340] width 12 height 12
click at [307, 364] on span "button" at bounding box center [309, 365] width 12 height 12
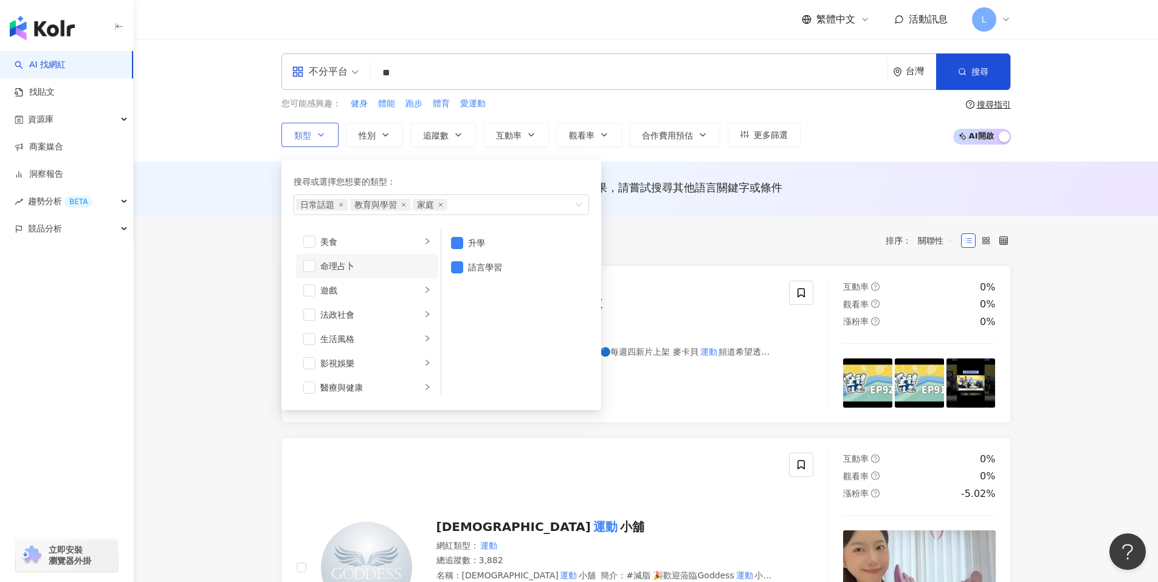
scroll to position [176, 0]
click at [312, 337] on span "button" at bounding box center [309, 335] width 12 height 12
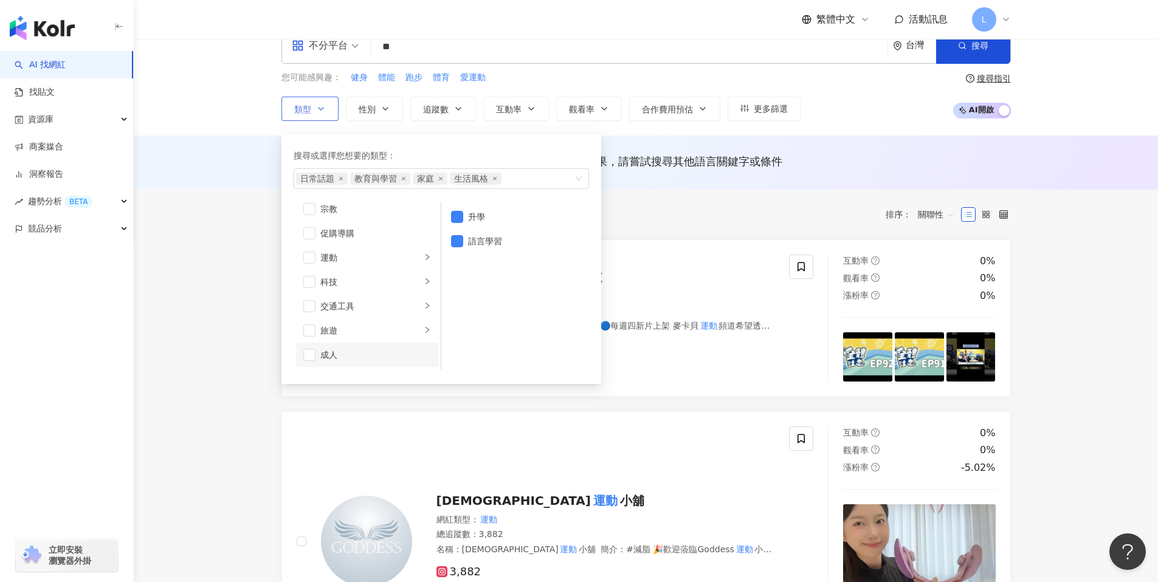
scroll to position [30, 0]
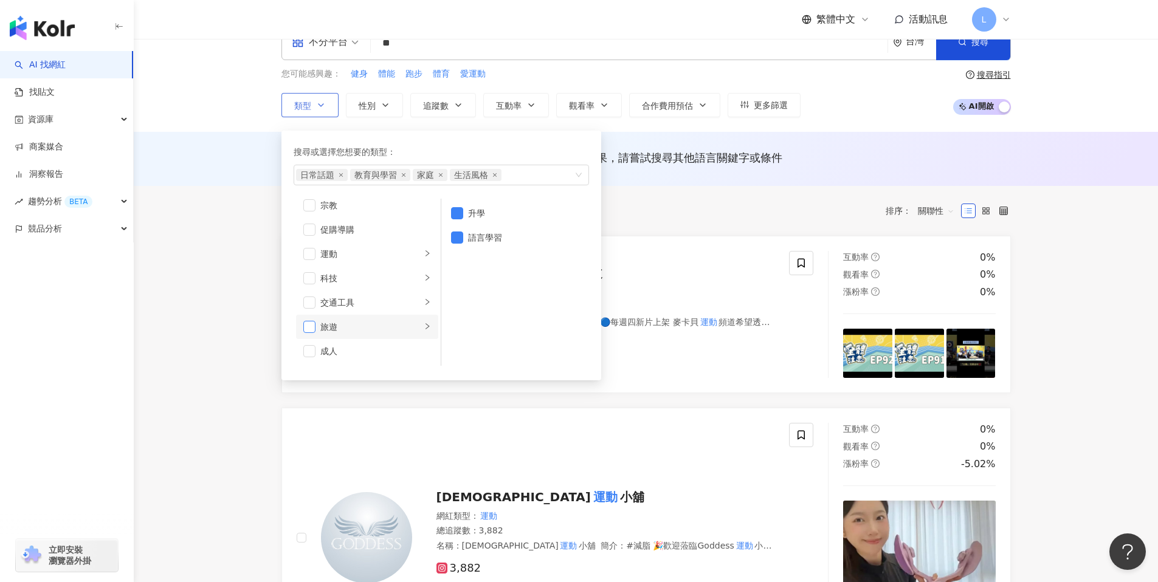
click at [312, 323] on span "button" at bounding box center [309, 327] width 12 height 12
click at [306, 350] on span "button" at bounding box center [309, 351] width 12 height 12
click at [305, 287] on span "button" at bounding box center [309, 287] width 12 height 12
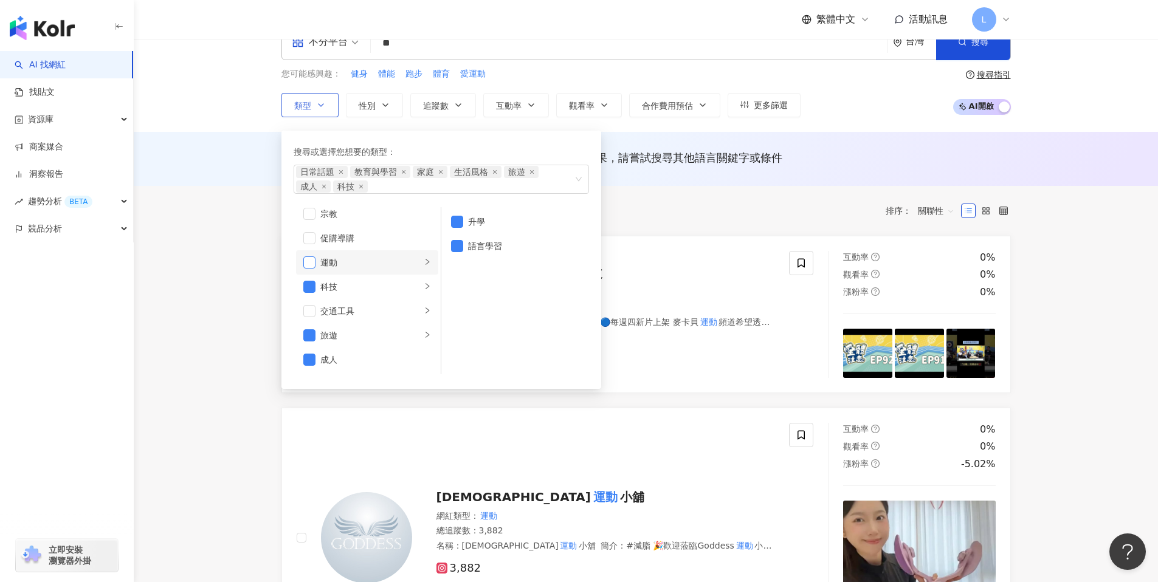
click at [307, 264] on span "button" at bounding box center [309, 263] width 12 height 12
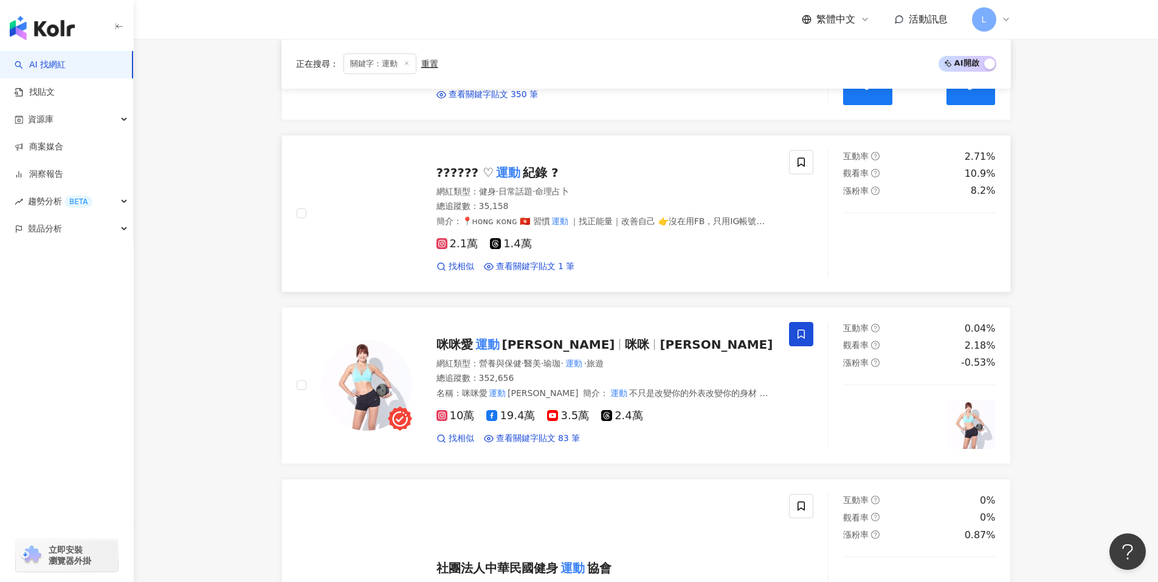
scroll to position [267, 0]
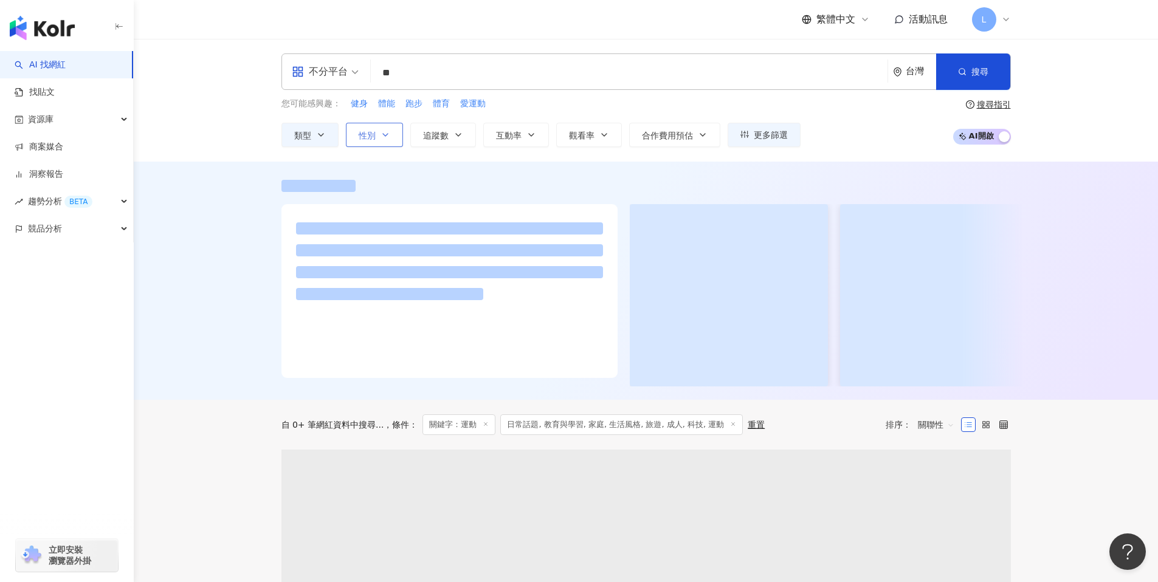
click at [382, 136] on icon "button" at bounding box center [386, 135] width 10 height 10
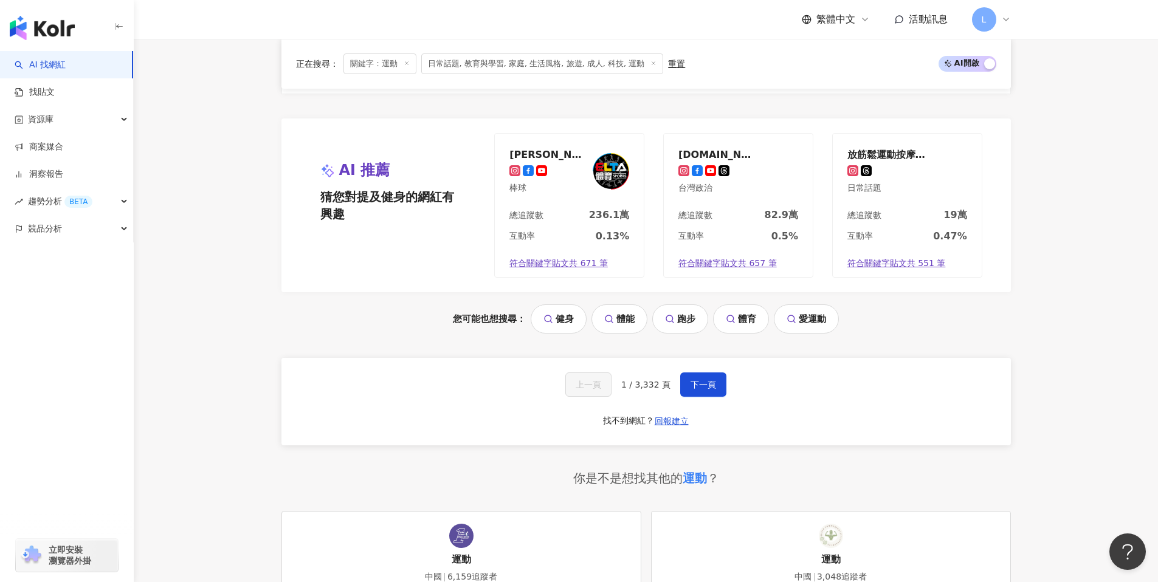
scroll to position [2285, 0]
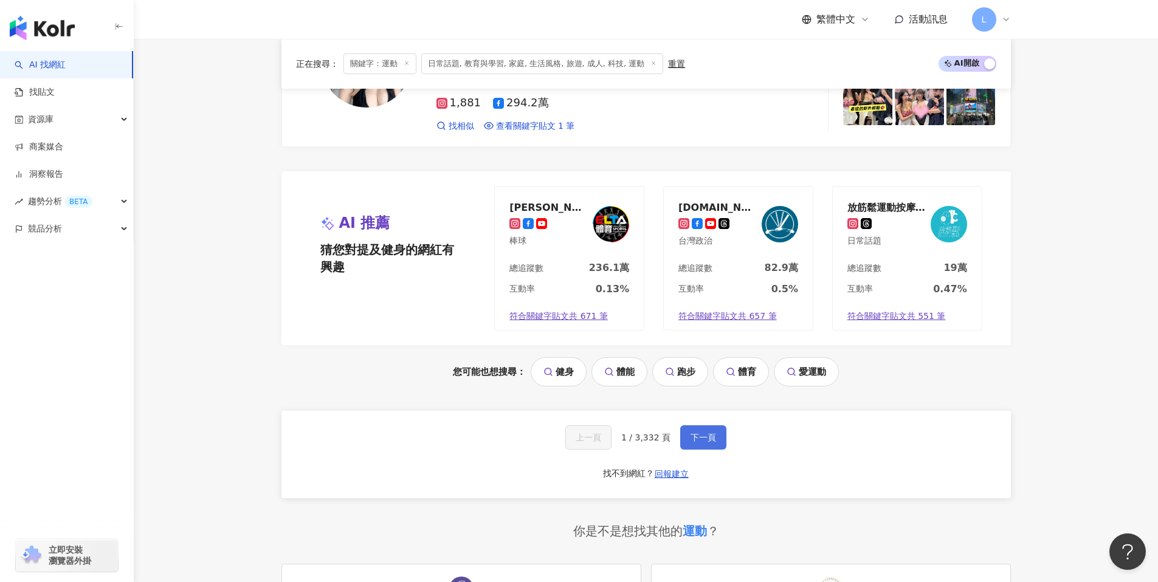
click at [697, 426] on button "下一頁" at bounding box center [703, 438] width 46 height 24
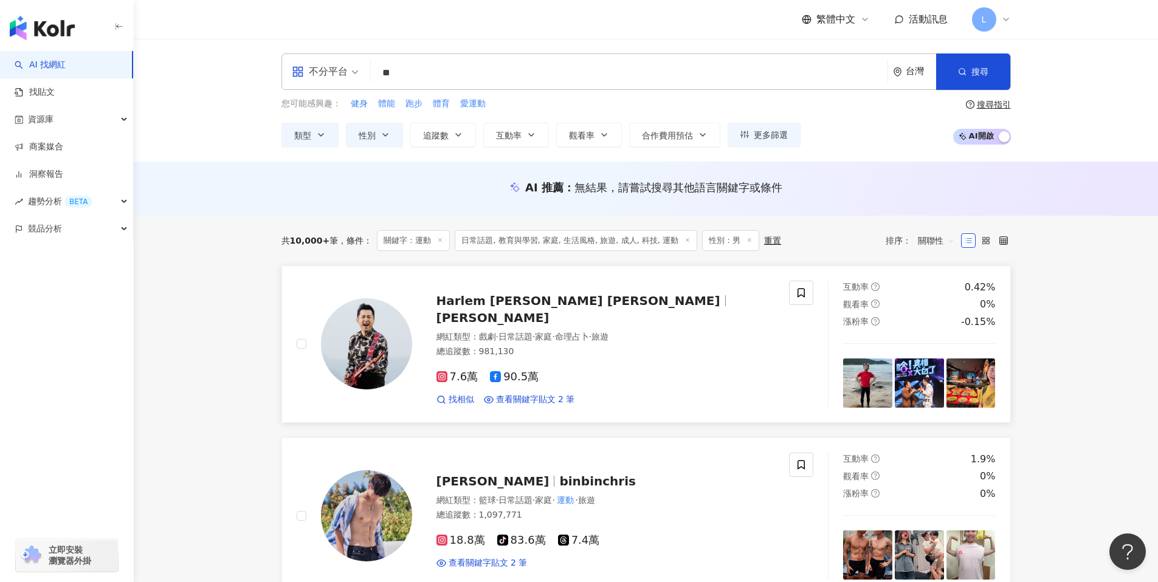
click at [362, 351] on img at bounding box center [366, 343] width 91 height 91
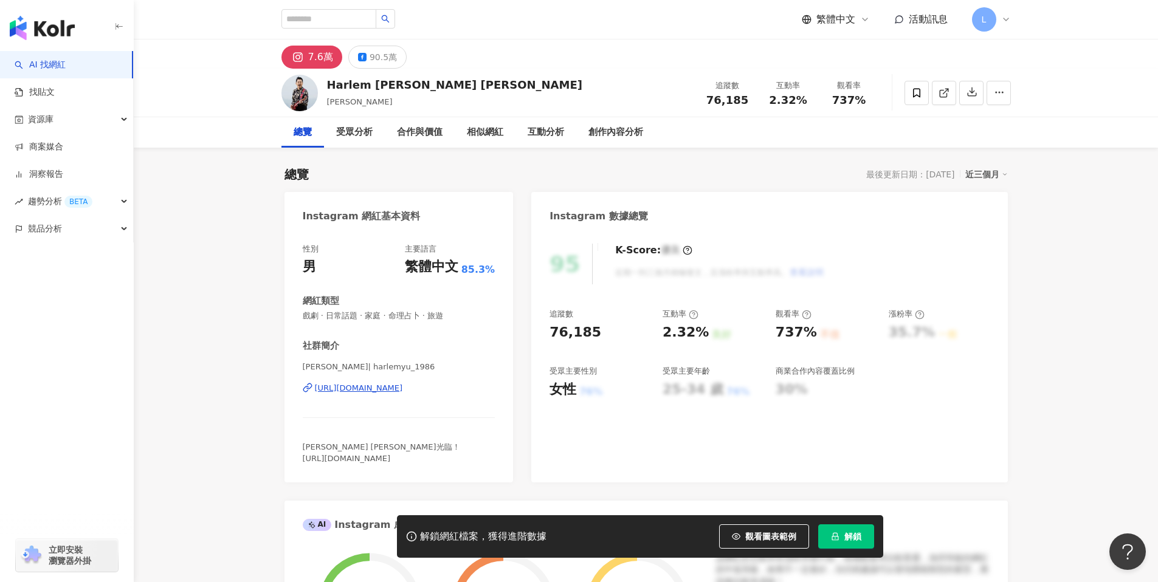
click at [403, 385] on div "[URL][DOMAIN_NAME]" at bounding box center [359, 388] width 88 height 11
